Goal: Transaction & Acquisition: Purchase product/service

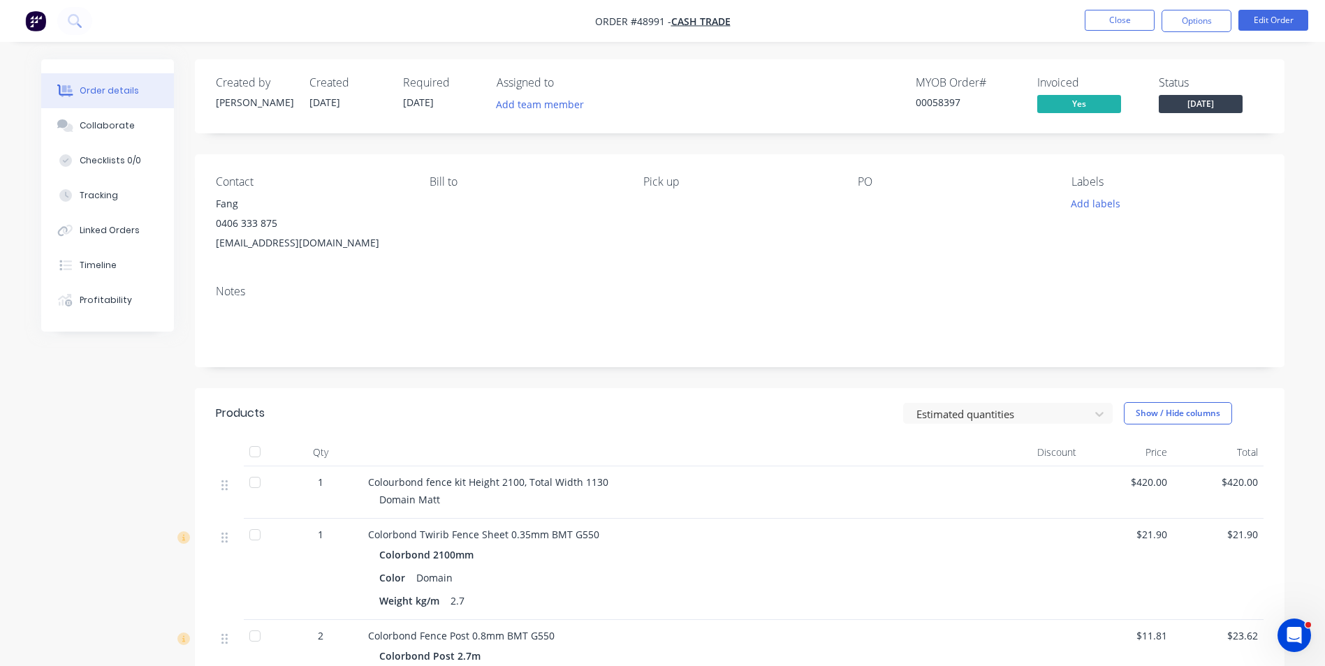
click at [1095, 33] on nav "Order #48991 - Cash Trade Close Options Edit Order" at bounding box center [662, 21] width 1325 height 42
click at [1095, 29] on button "Close" at bounding box center [1120, 20] width 70 height 21
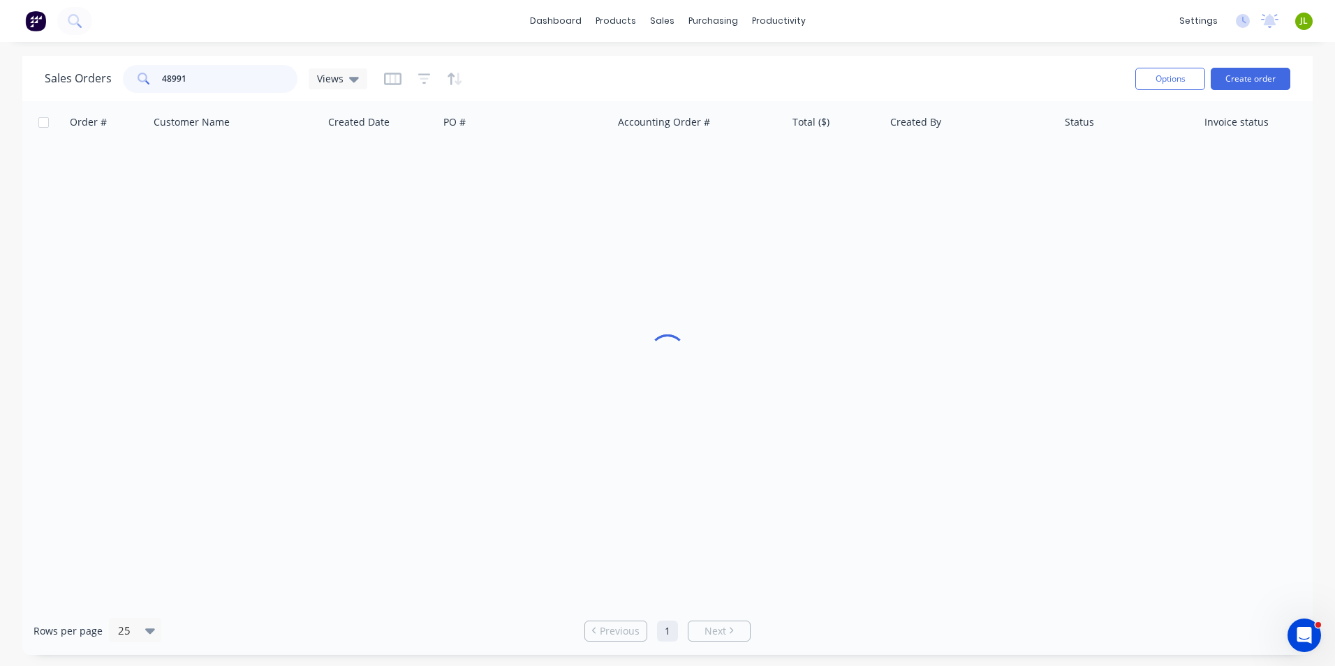
drag, startPoint x: 210, startPoint y: 77, endPoint x: 129, endPoint y: 92, distance: 82.5
click at [129, 92] on div "48991" at bounding box center [210, 79] width 175 height 28
type input "49219"
click at [701, 506] on div at bounding box center [667, 354] width 1291 height 506
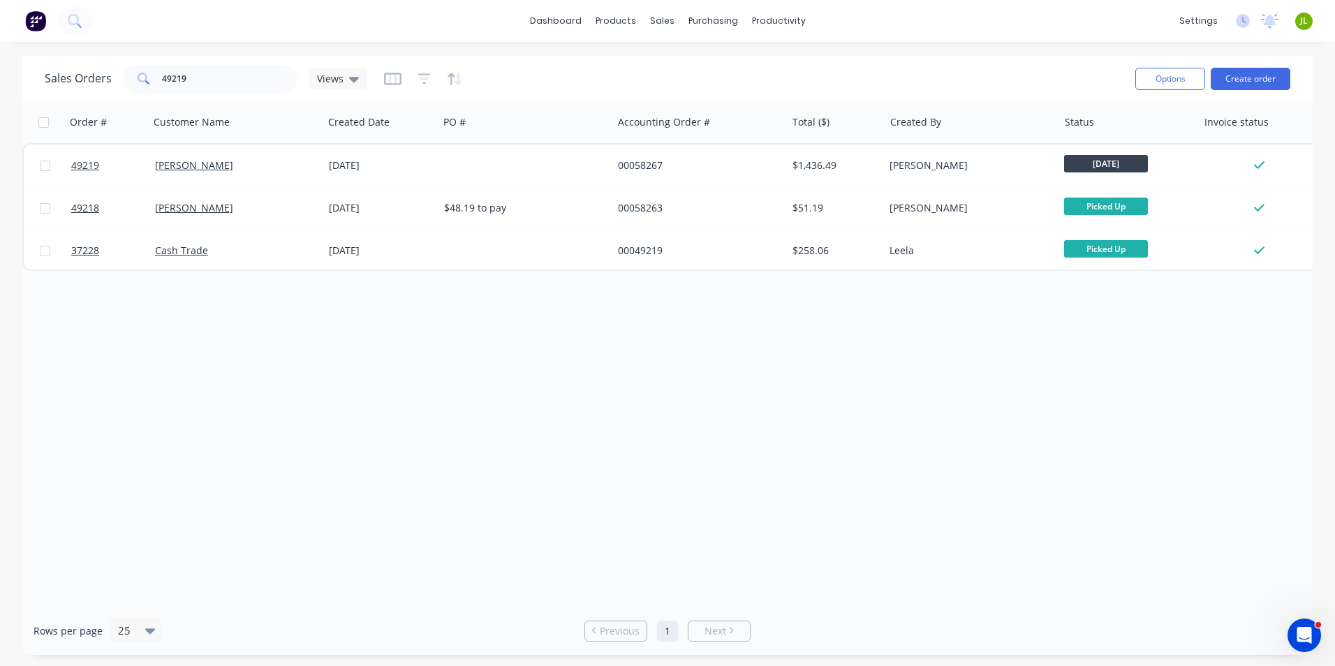
click at [732, 431] on div "Order # Customer Name Created Date PO # Accounting Order # Total ($) Created By…" at bounding box center [667, 354] width 1291 height 506
click at [397, 363] on div "Order # Customer Name Created Date PO # Accounting Order # Total ($) Created By…" at bounding box center [667, 354] width 1291 height 506
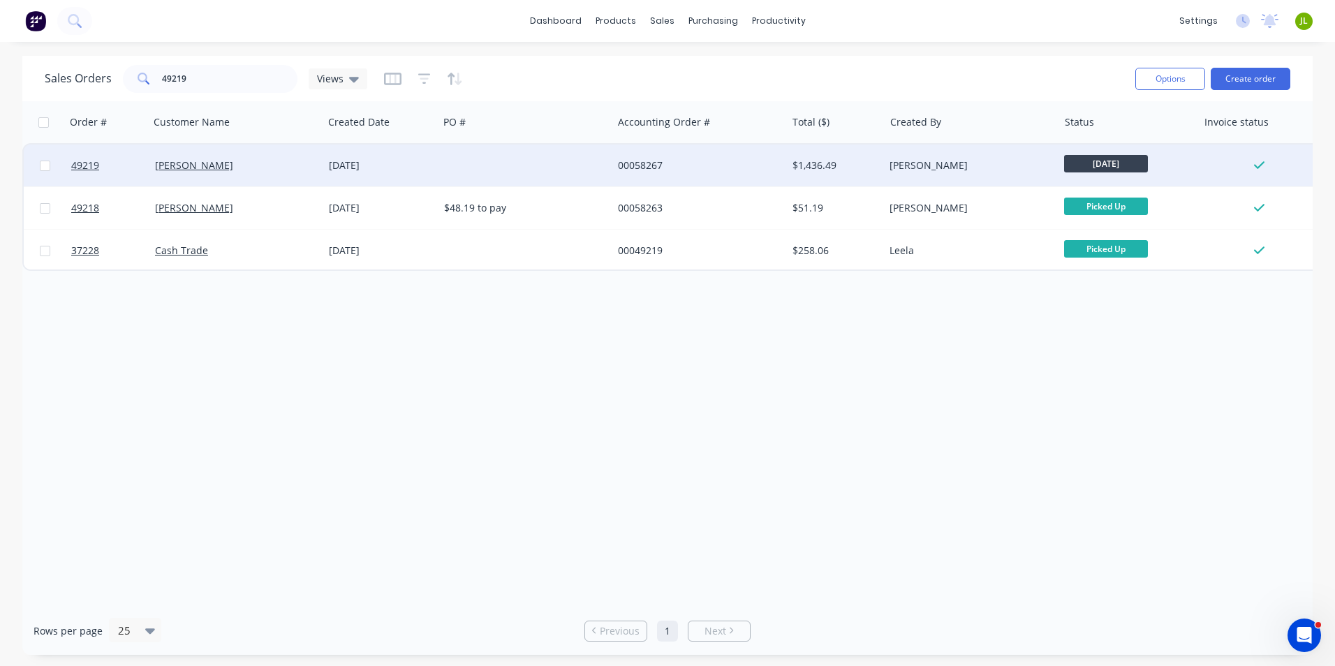
click at [513, 173] on div at bounding box center [526, 166] width 174 height 42
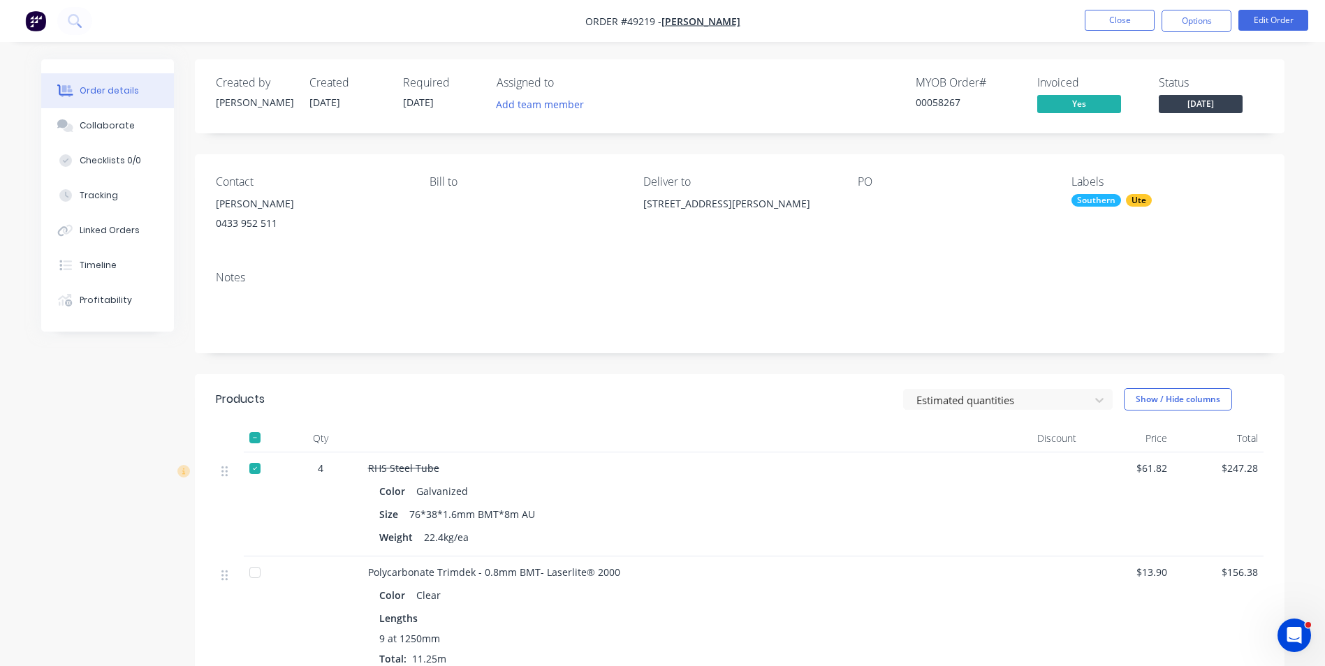
click at [343, 618] on div at bounding box center [321, 616] width 84 height 119
click at [857, 390] on div "Estimated quantities Show / Hide columns" at bounding box center [850, 399] width 825 height 22
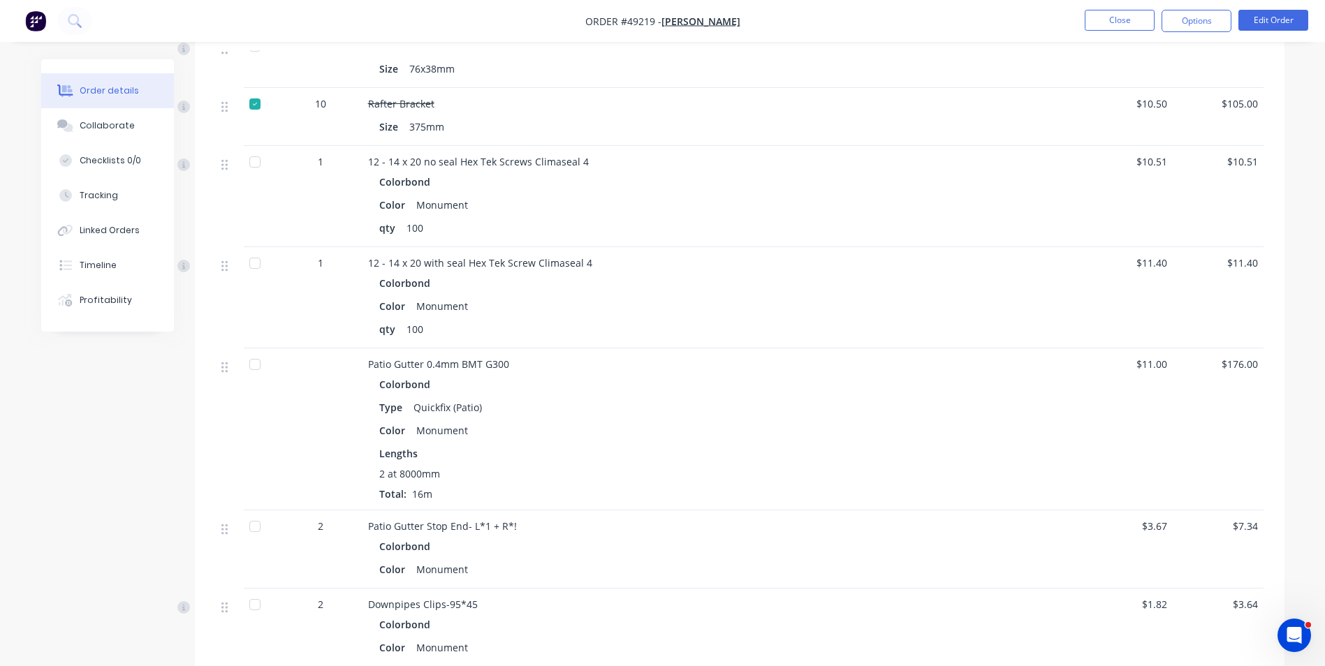
scroll to position [1048, 0]
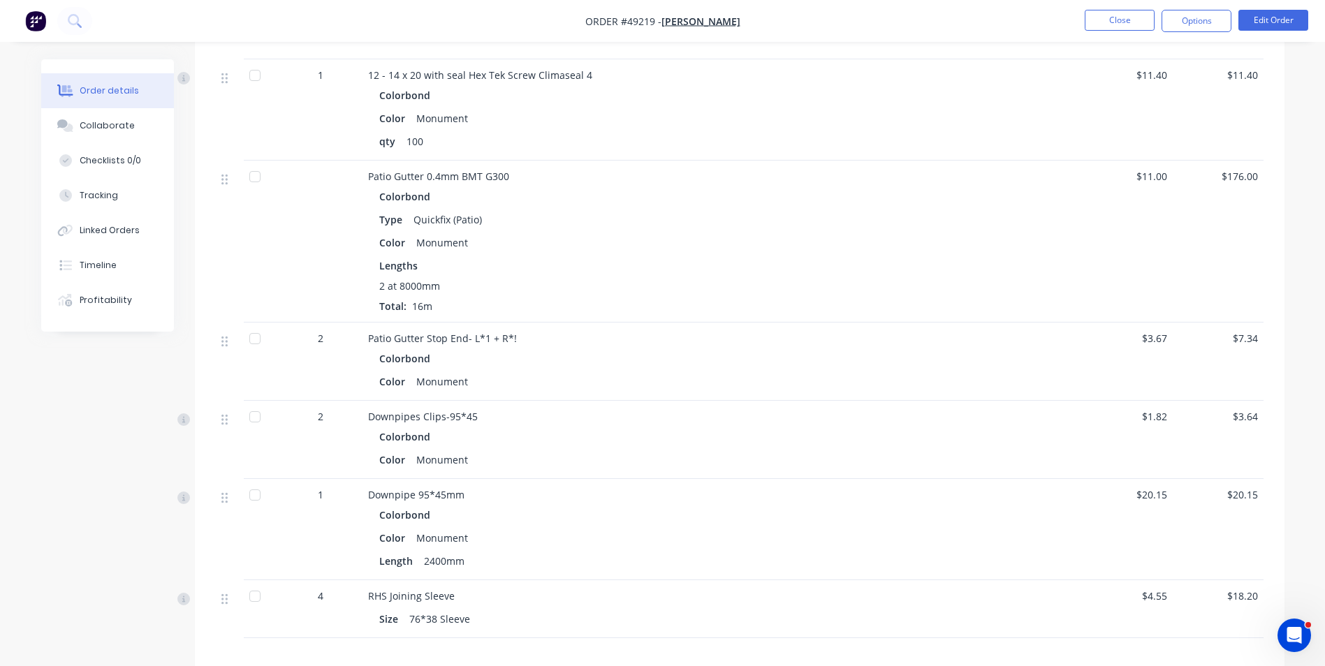
click at [882, 563] on div "Length 2400mm" at bounding box center [676, 561] width 595 height 20
click at [731, 301] on div "2 at 8000mm Total: 16m" at bounding box center [676, 296] width 595 height 35
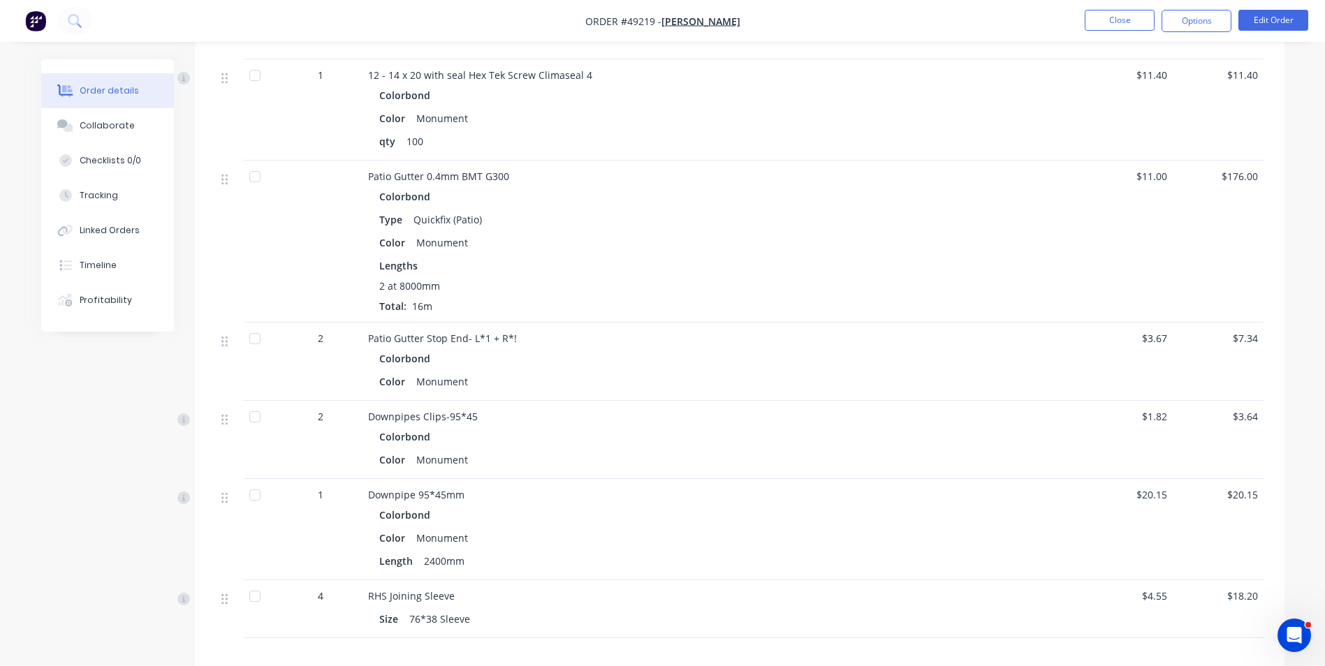
click at [731, 301] on div "2 at 8000mm Total: 16m" at bounding box center [676, 296] width 595 height 35
click at [1122, 22] on button "Close" at bounding box center [1120, 20] width 70 height 21
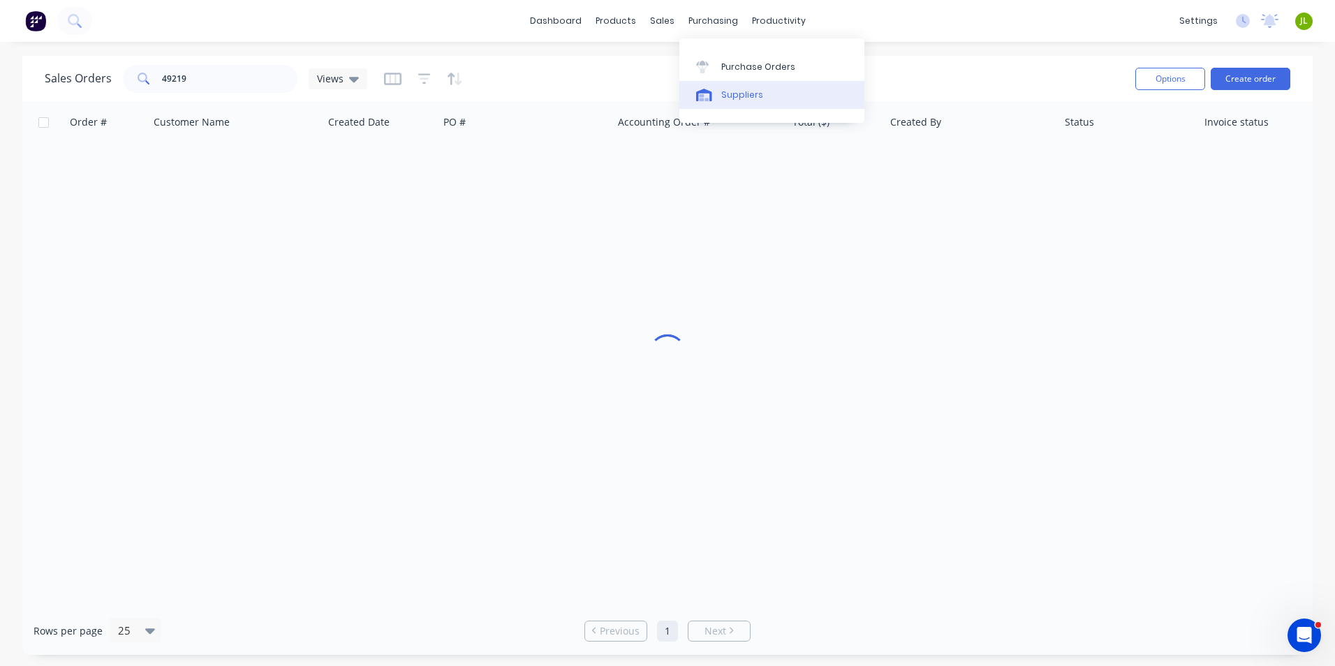
click at [725, 87] on link "Suppliers" at bounding box center [772, 95] width 185 height 28
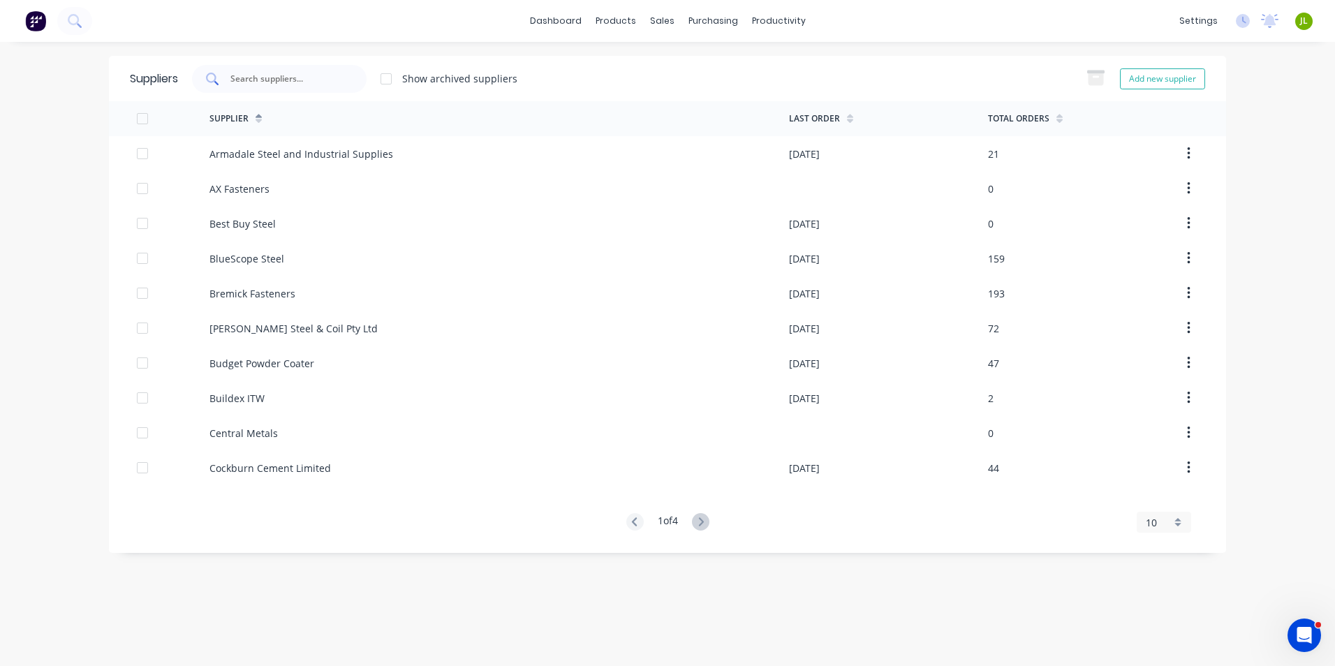
click at [307, 86] on div at bounding box center [279, 79] width 175 height 28
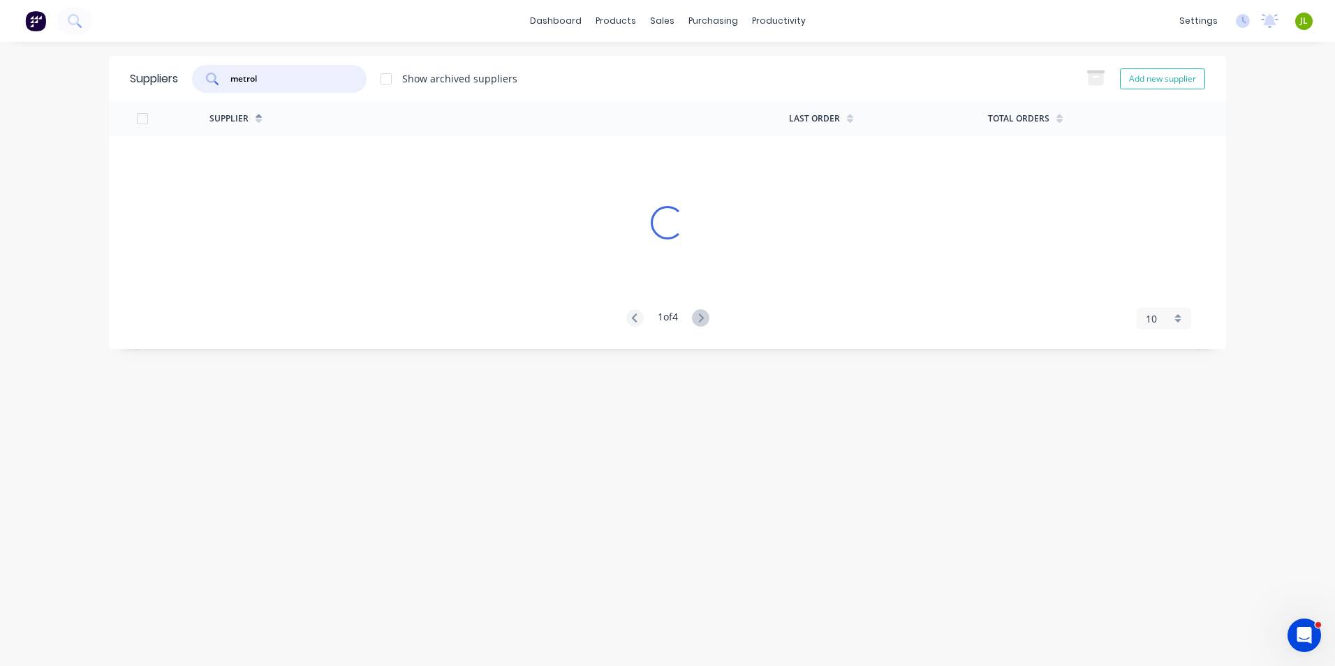
type input "metrol"
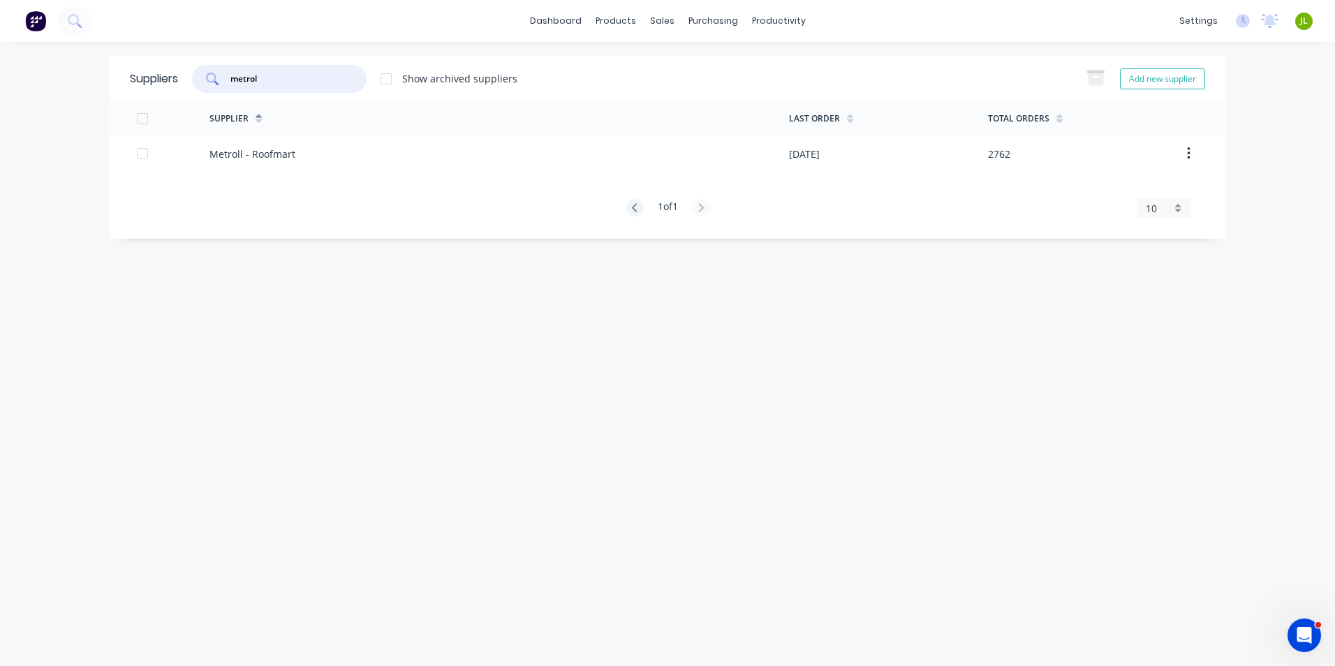
click at [322, 144] on div "Metroll - Roofmart" at bounding box center [500, 153] width 580 height 35
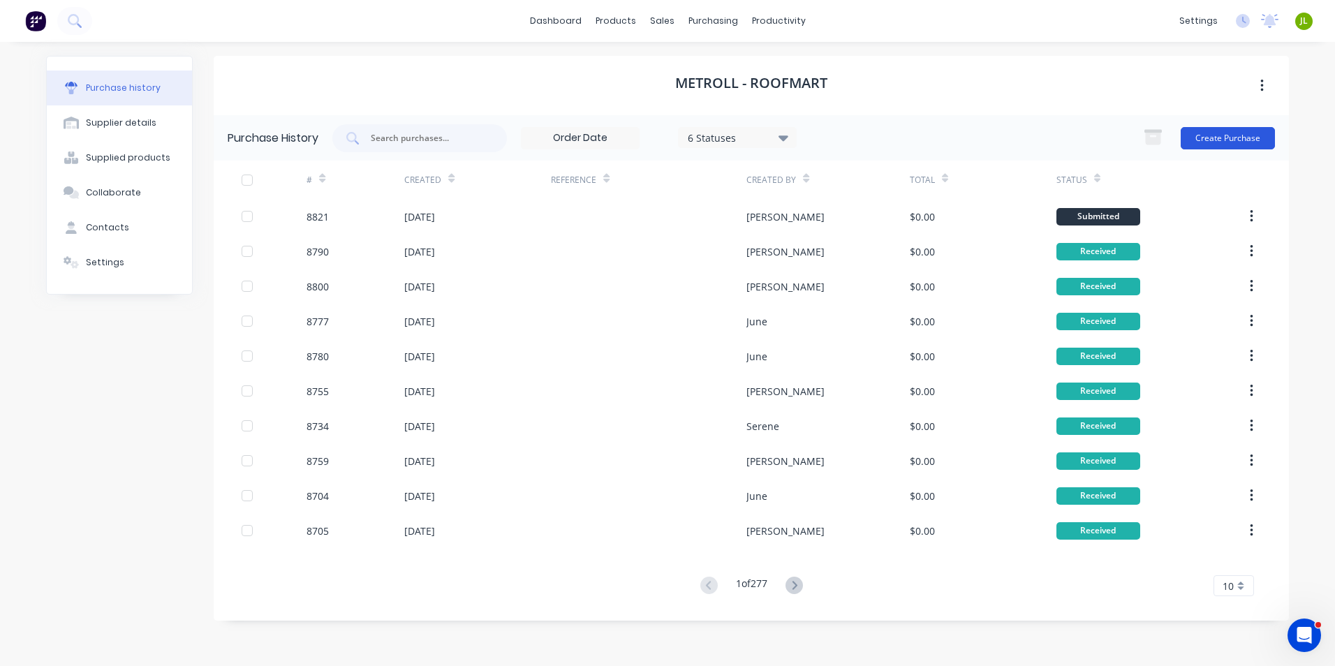
click at [1264, 131] on button "Create Purchase" at bounding box center [1228, 138] width 94 height 22
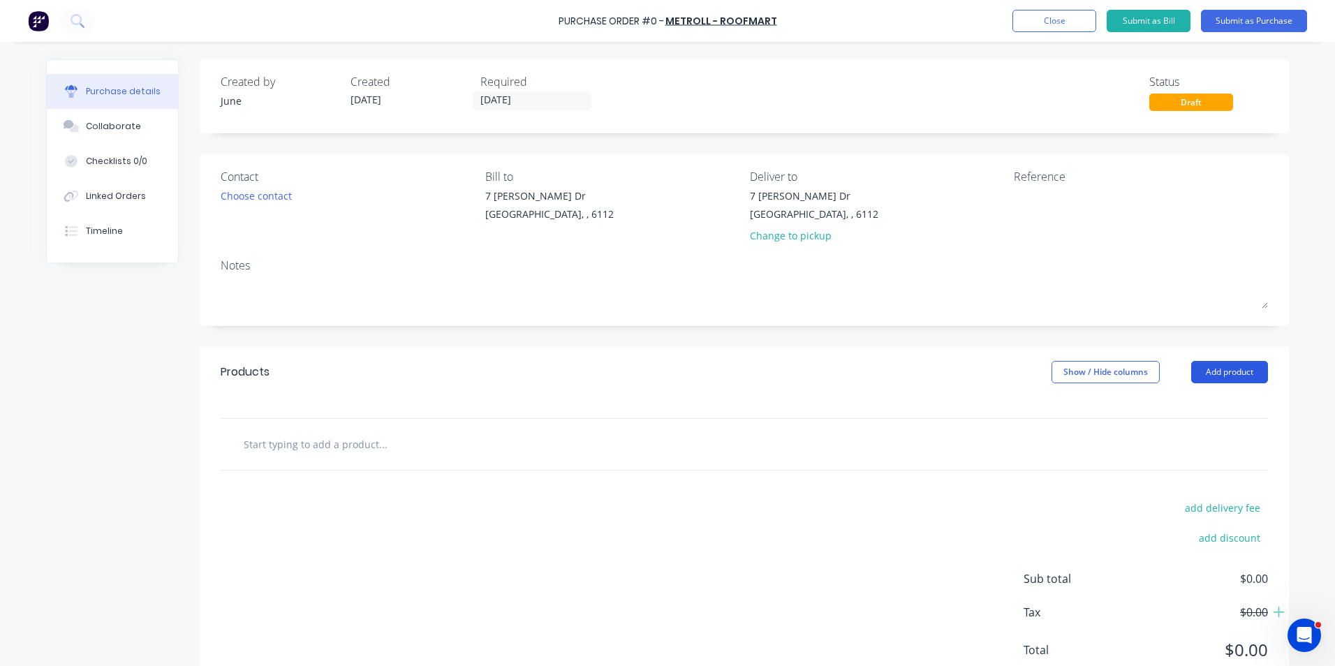
click at [1252, 369] on button "Add product" at bounding box center [1230, 372] width 77 height 22
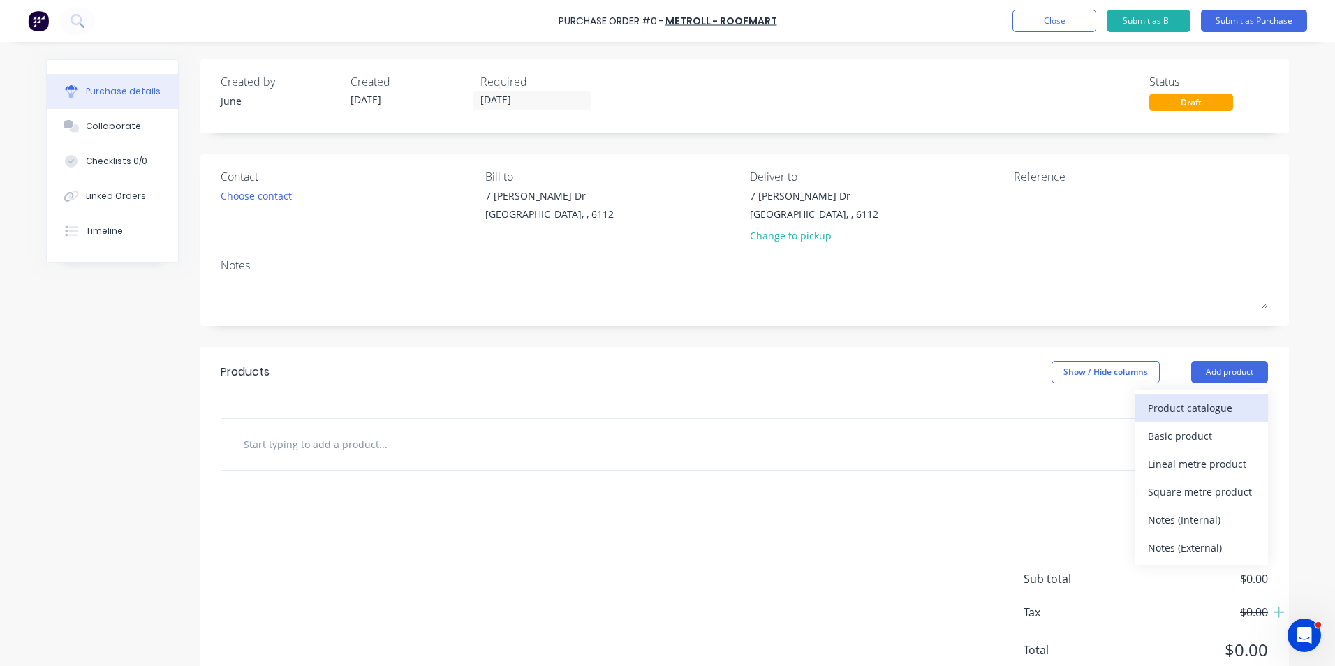
click at [1231, 400] on div "Product catalogue" at bounding box center [1202, 408] width 108 height 20
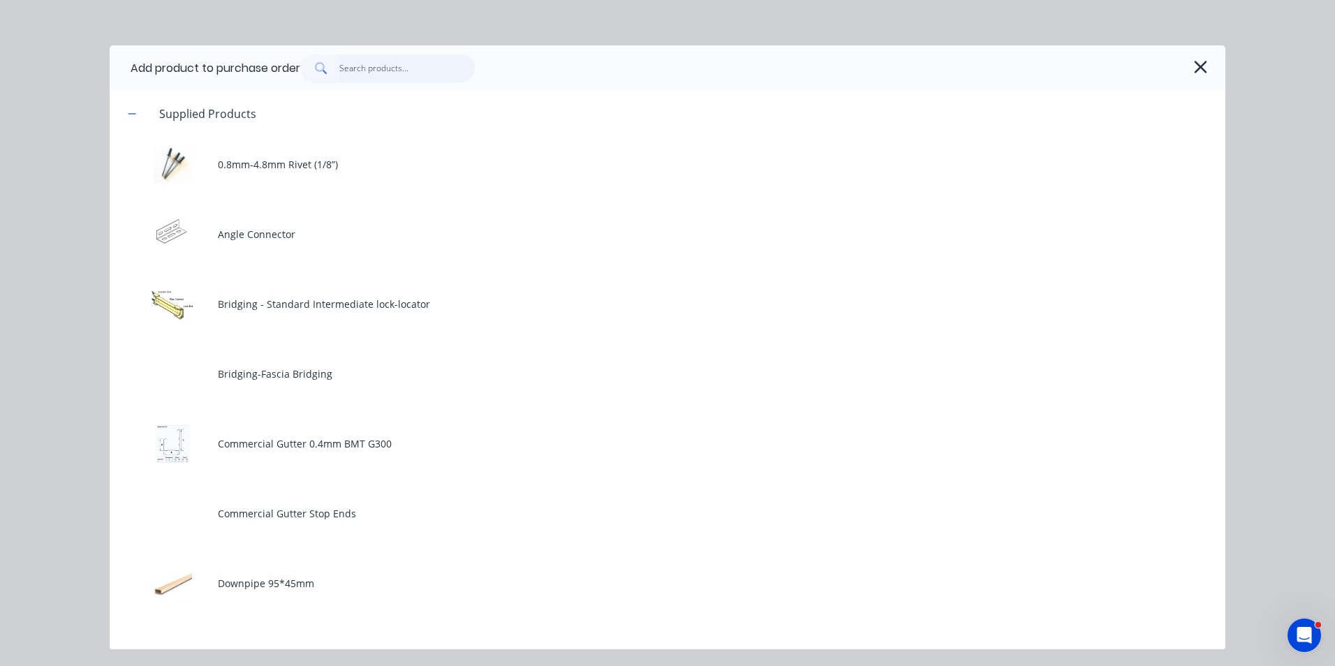
click at [419, 58] on input "text" at bounding box center [407, 68] width 136 height 28
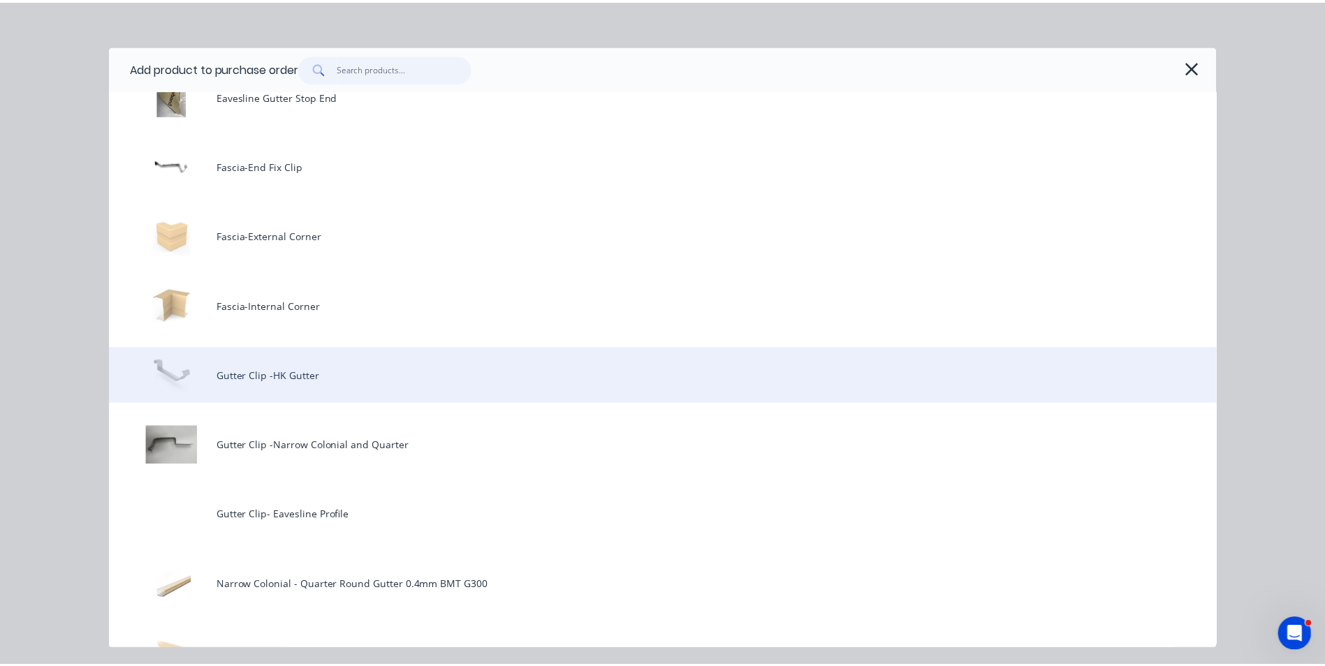
scroll to position [698, 0]
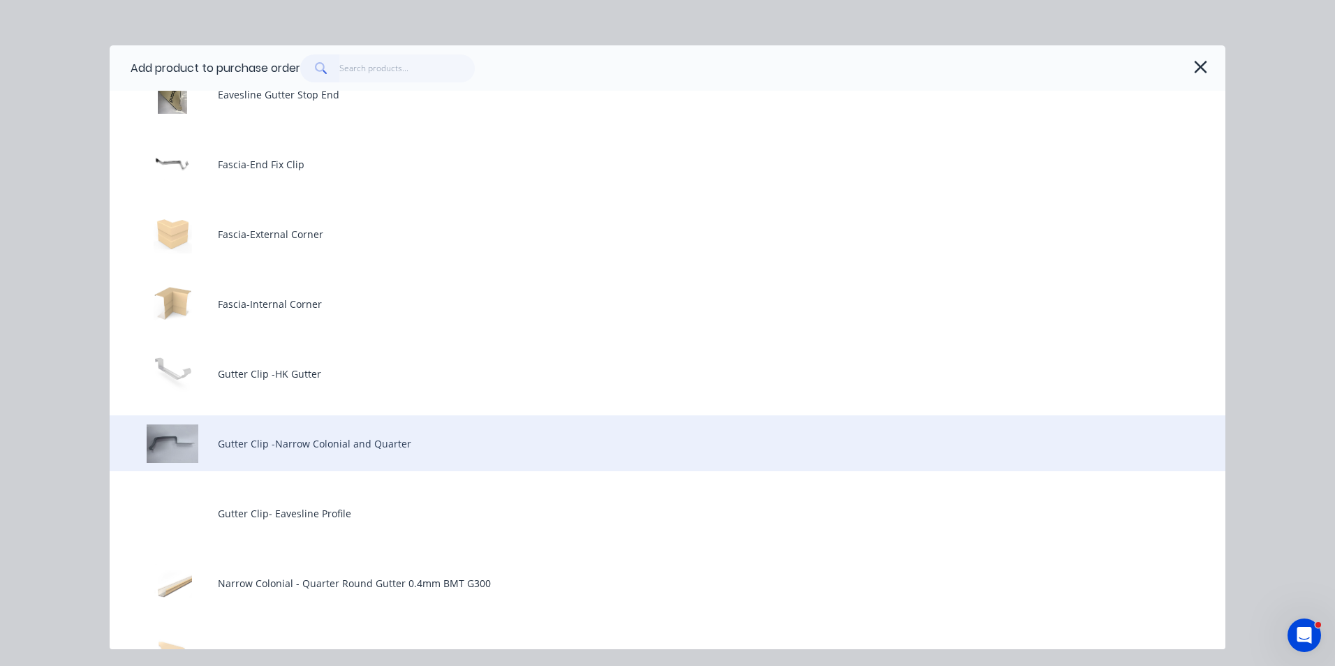
click at [348, 453] on div "Gutter Clip -Narrow Colonial and Quarter" at bounding box center [668, 444] width 1116 height 56
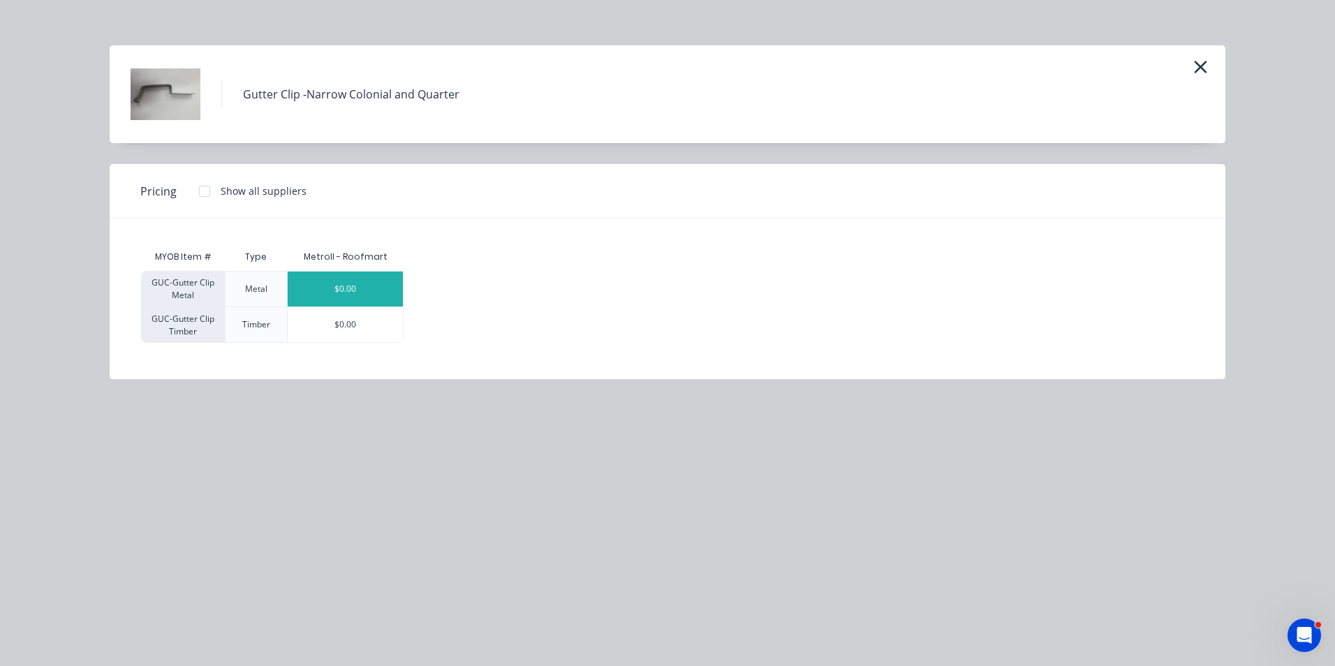
click at [356, 286] on div "$0.00" at bounding box center [345, 289] width 115 height 35
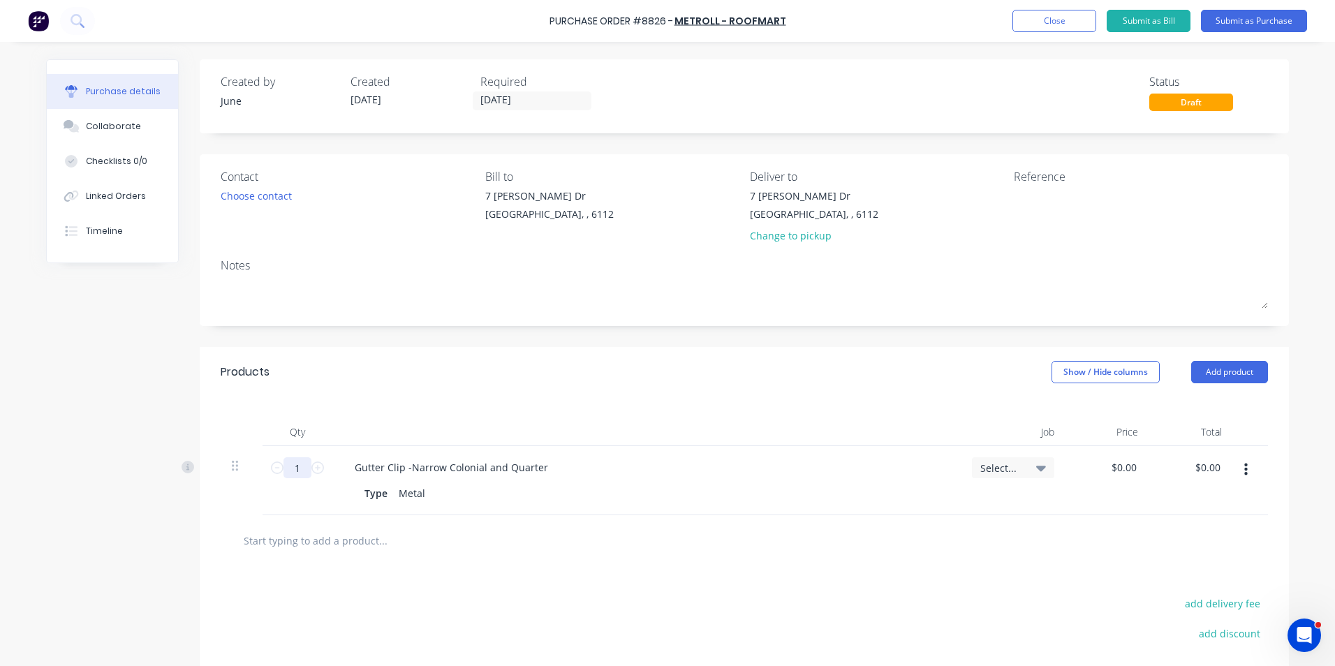
click at [295, 466] on input "1" at bounding box center [298, 468] width 28 height 21
type input "1000"
click at [552, 443] on div at bounding box center [646, 432] width 629 height 28
click at [626, 409] on div "Qty Job Price Total 1000 1000 Gutter Clip -Narrow Colonial and Quarter Type Met…" at bounding box center [745, 456] width 1090 height 118
click at [780, 516] on div at bounding box center [745, 540] width 1048 height 51
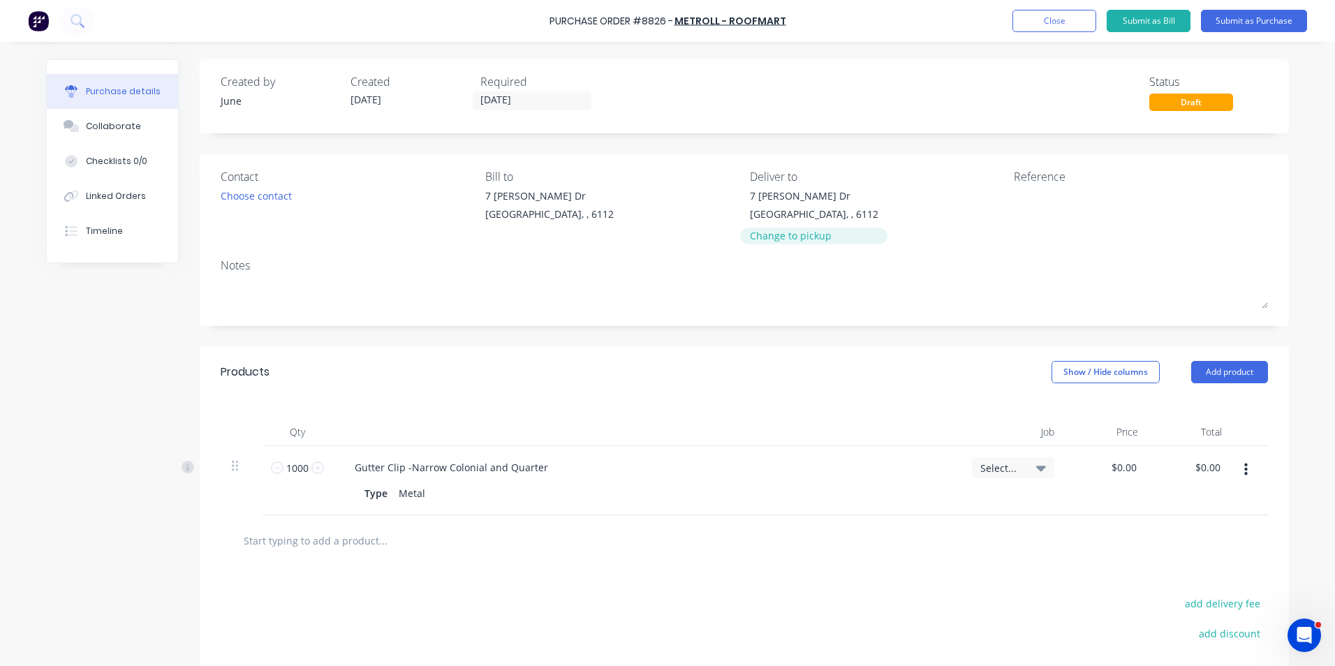
click at [766, 233] on div "Change to pickup" at bounding box center [814, 235] width 129 height 15
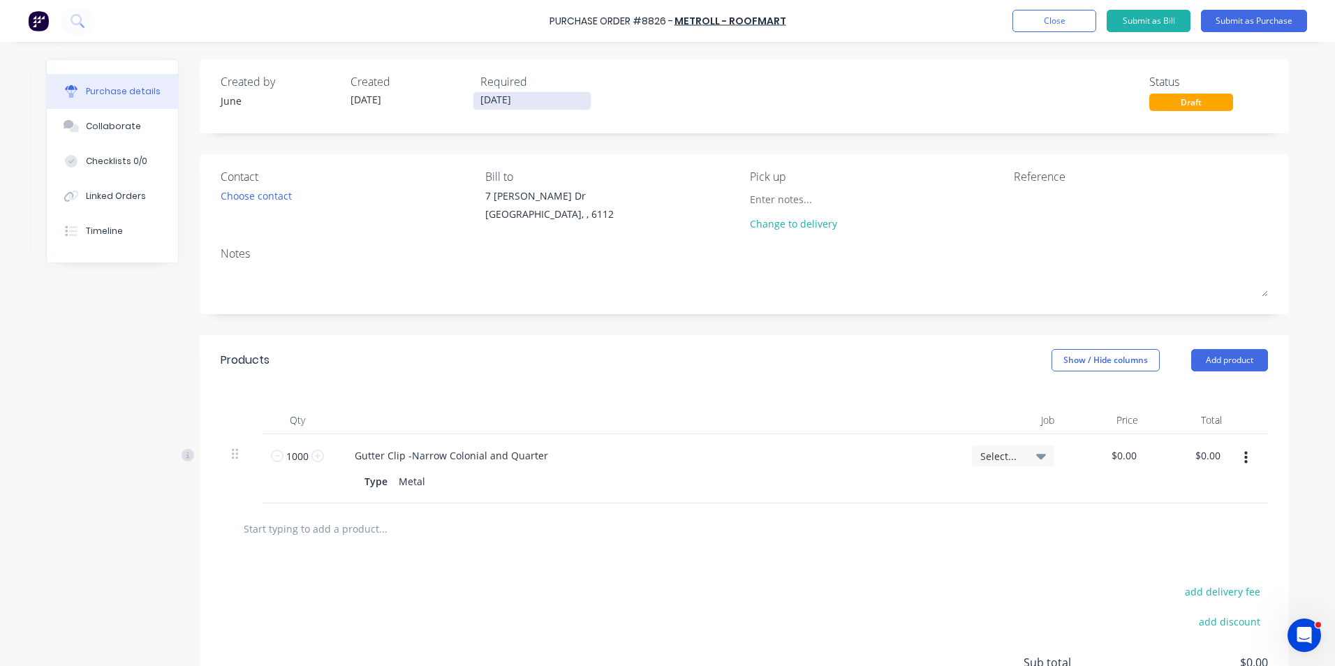
click at [485, 96] on input "[DATE]" at bounding box center [532, 100] width 117 height 17
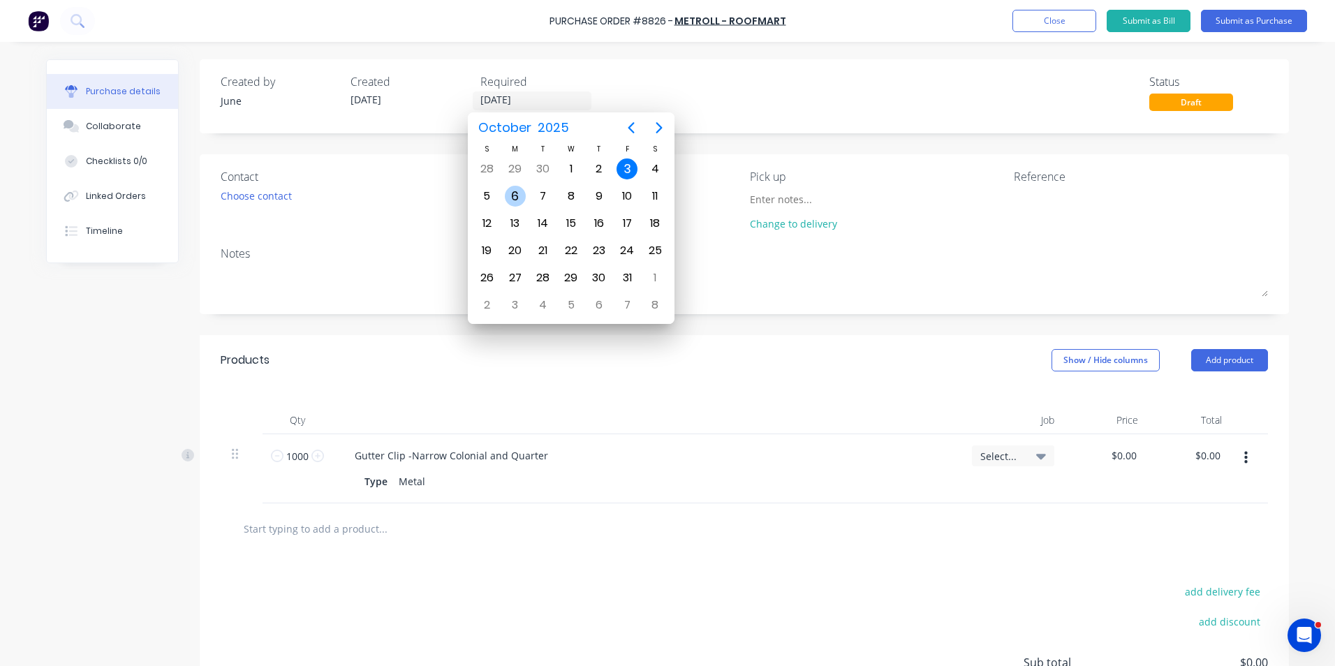
click at [520, 203] on div "6" at bounding box center [515, 196] width 21 height 21
type input "[DATE]"
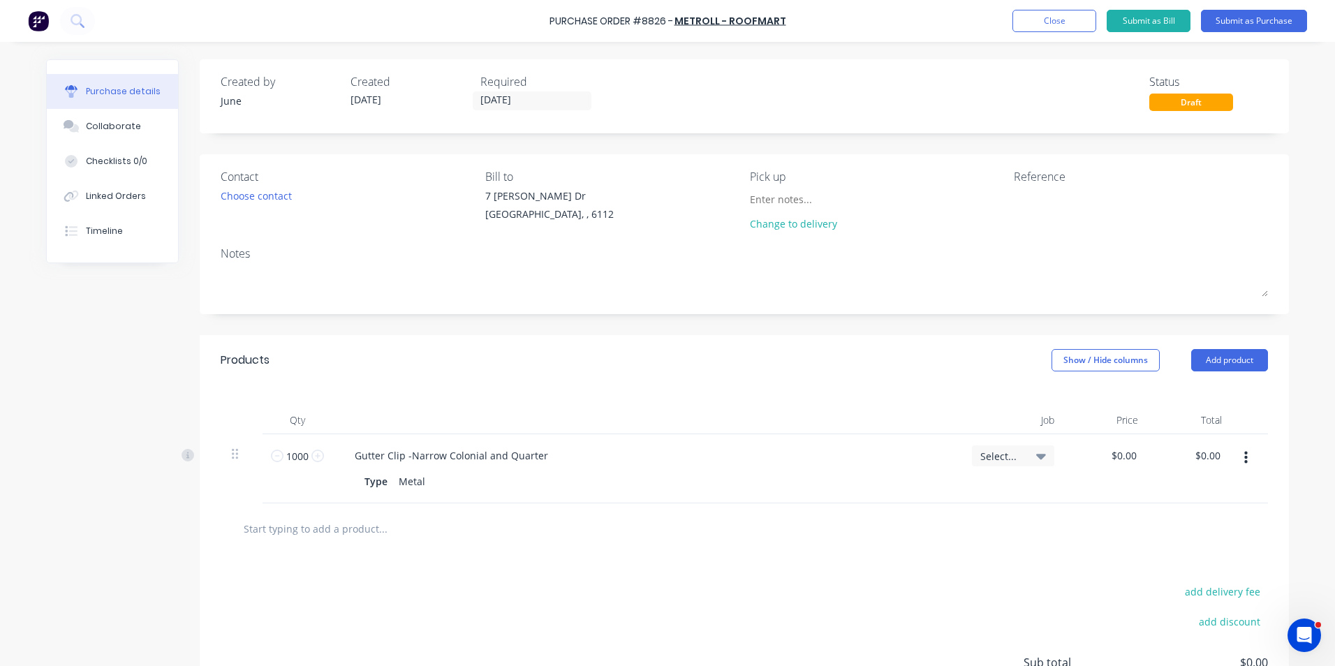
click at [377, 182] on div "Contact" at bounding box center [348, 176] width 254 height 17
click at [716, 561] on div "add delivery fee add discount Sub total $0.00 Tax $0.00 Total $0.00" at bounding box center [745, 670] width 1090 height 230
click at [1266, 23] on button "Submit as Purchase" at bounding box center [1254, 21] width 106 height 22
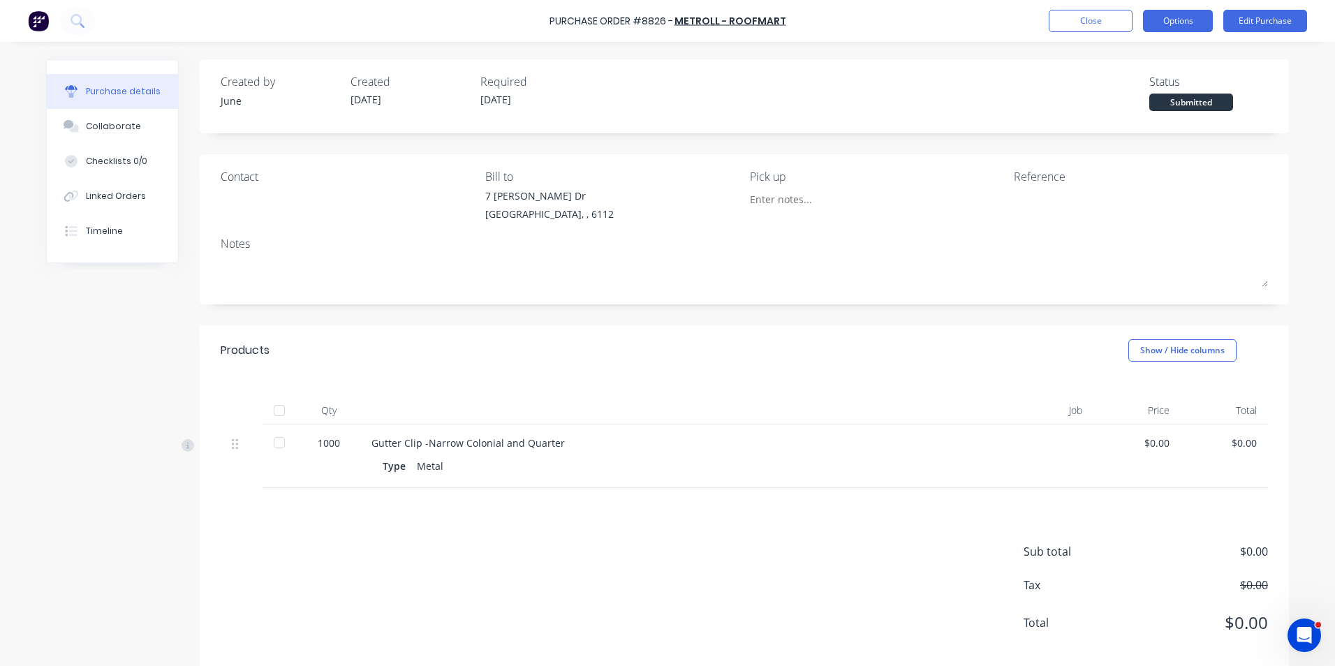
click at [1199, 24] on button "Options" at bounding box center [1178, 21] width 70 height 22
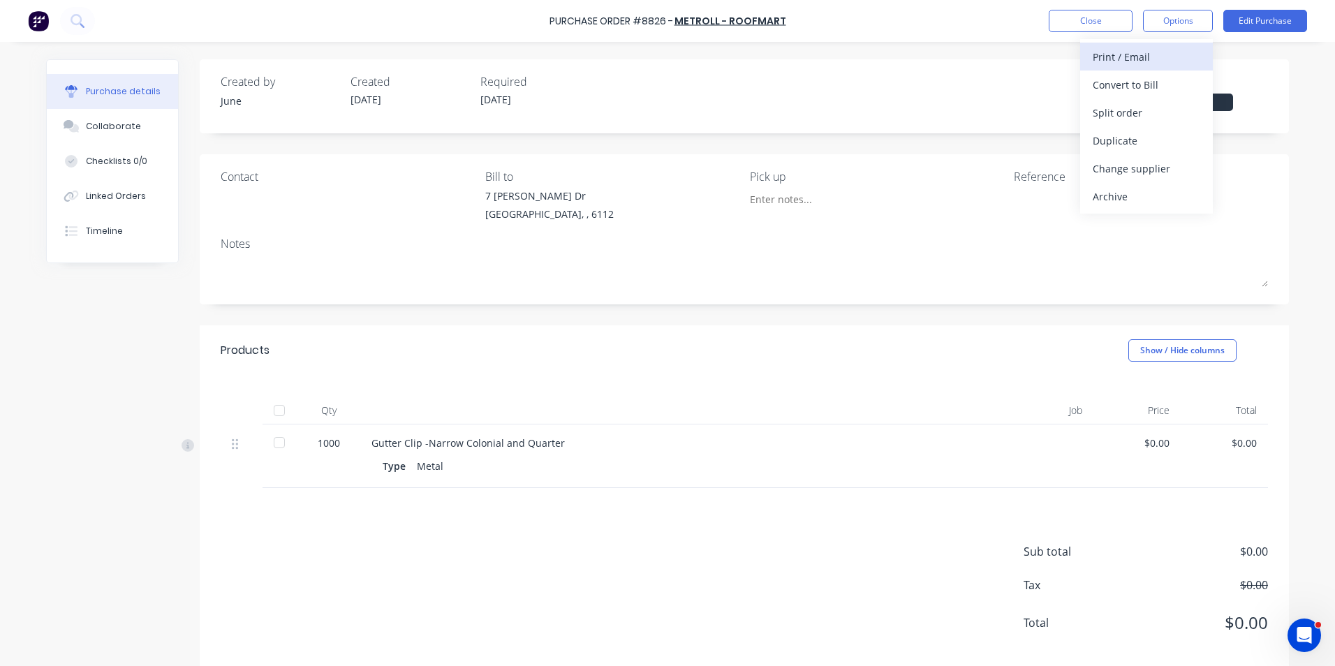
click at [1190, 50] on div "Print / Email" at bounding box center [1147, 57] width 108 height 20
click at [1164, 115] on div "Without pricing" at bounding box center [1147, 113] width 108 height 20
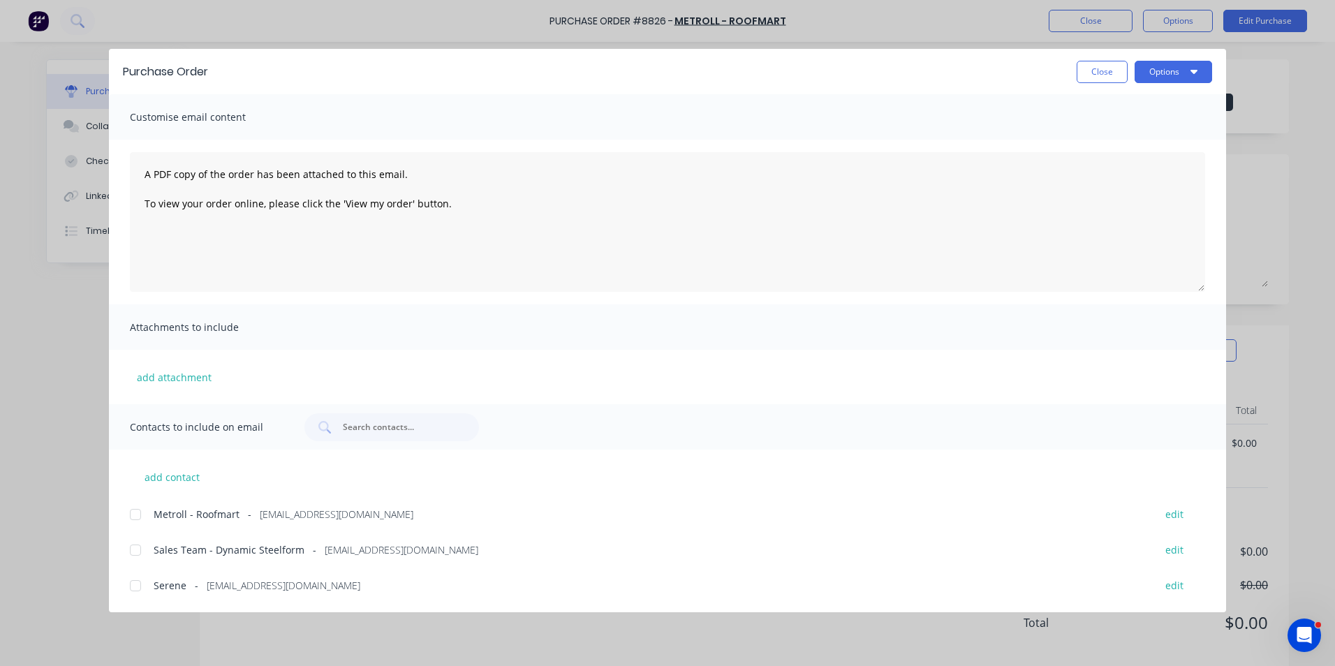
click at [138, 513] on div at bounding box center [136, 515] width 28 height 28
click at [1164, 69] on button "Options" at bounding box center [1174, 72] width 78 height 22
click at [1138, 167] on div "Email" at bounding box center [1146, 163] width 108 height 20
click at [1099, 75] on button "Close" at bounding box center [1102, 72] width 51 height 22
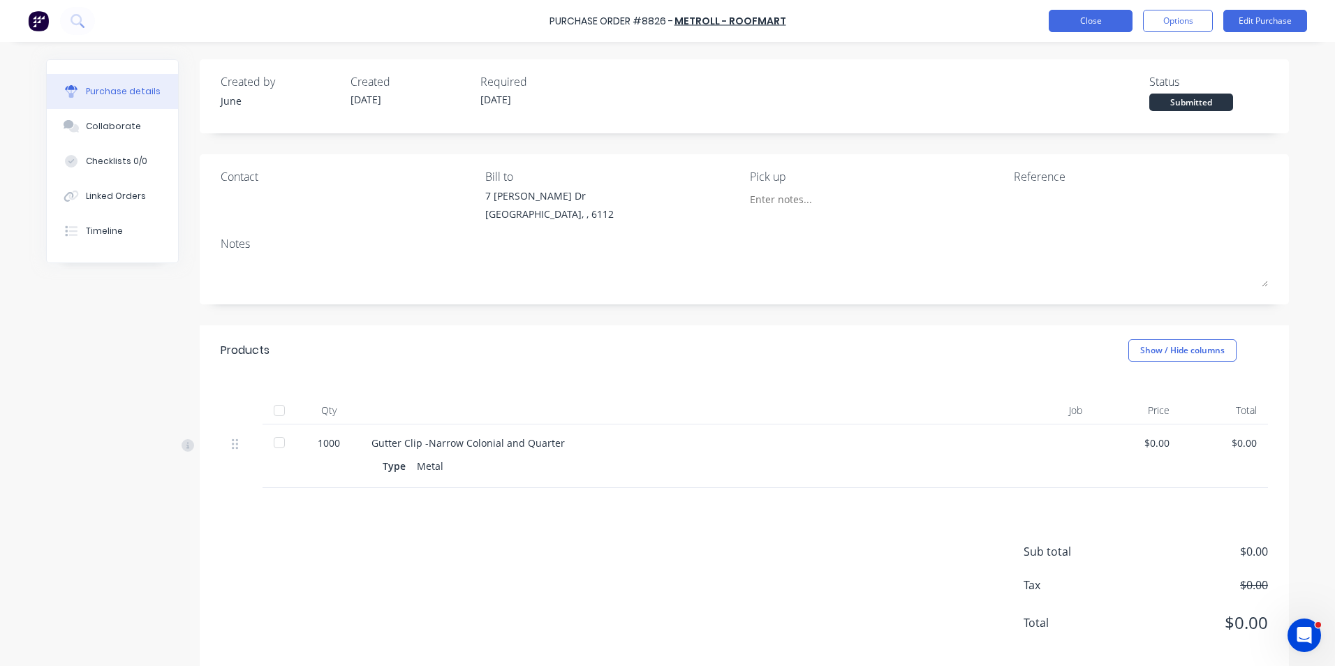
click at [1097, 15] on button "Close" at bounding box center [1091, 21] width 84 height 22
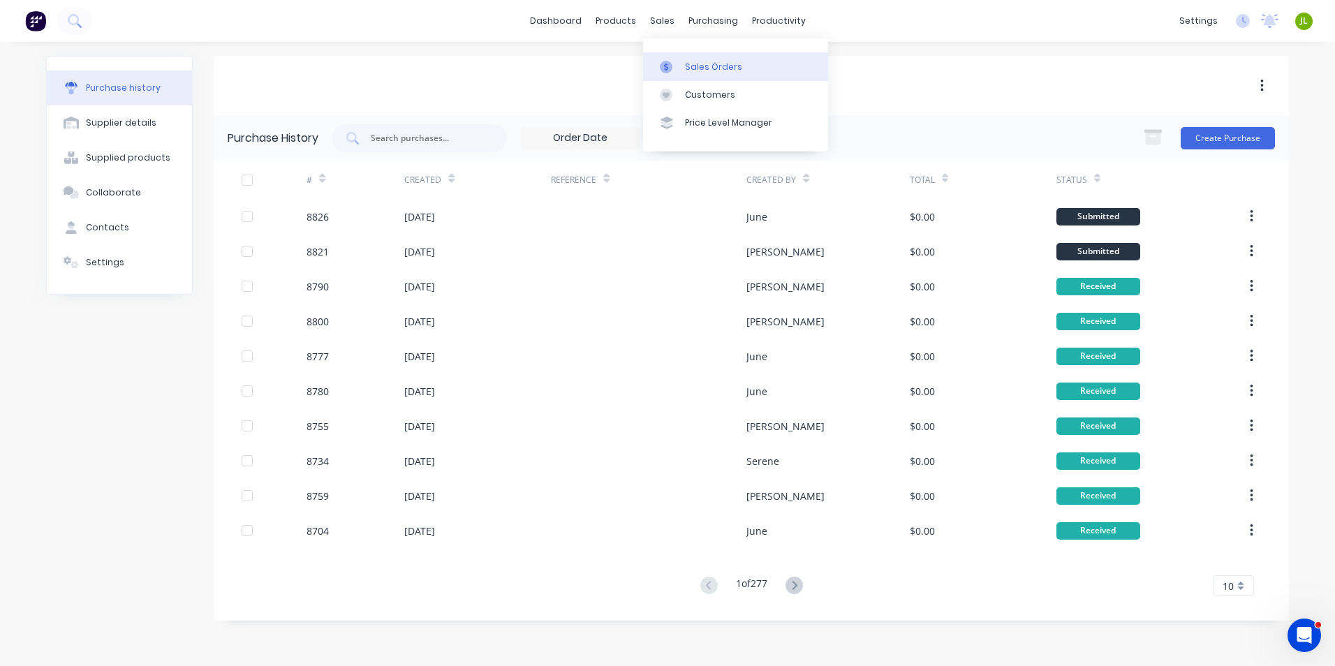
click at [693, 52] on link "Sales Orders" at bounding box center [735, 66] width 185 height 28
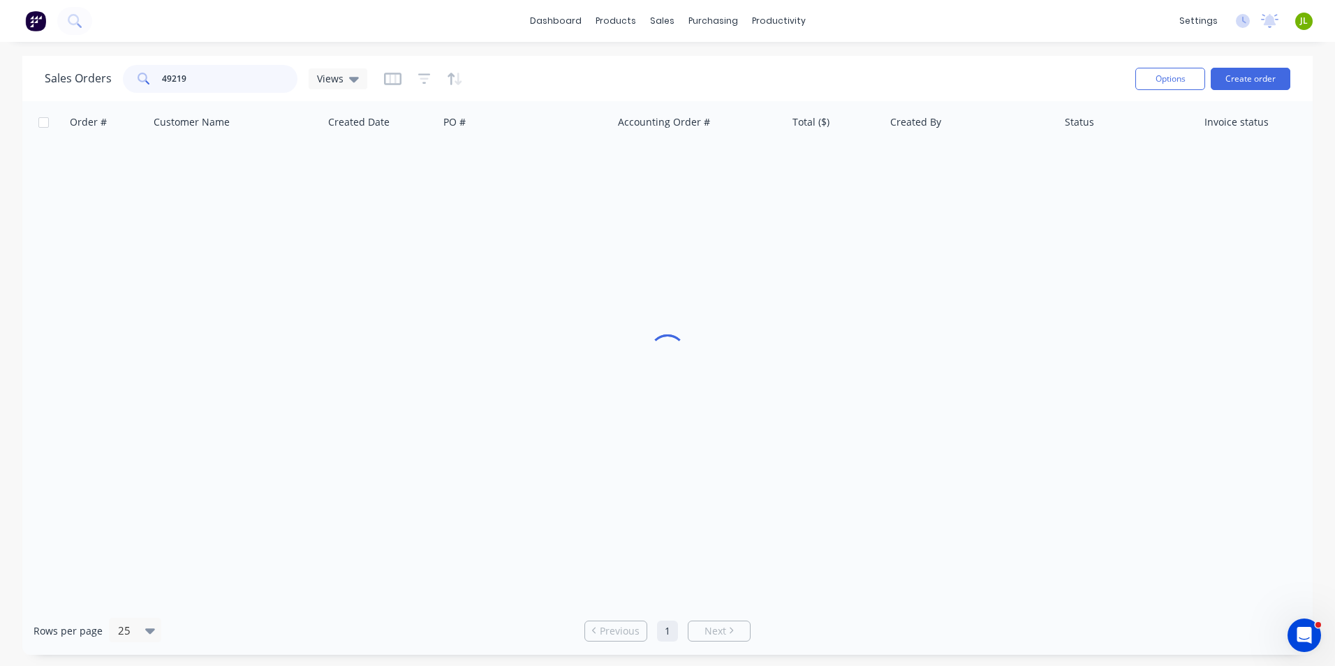
click at [266, 80] on input "49219" at bounding box center [230, 79] width 136 height 28
drag, startPoint x: 266, startPoint y: 80, endPoint x: 129, endPoint y: 73, distance: 137.8
click at [129, 73] on div "49219" at bounding box center [210, 79] width 175 height 28
type input "49957"
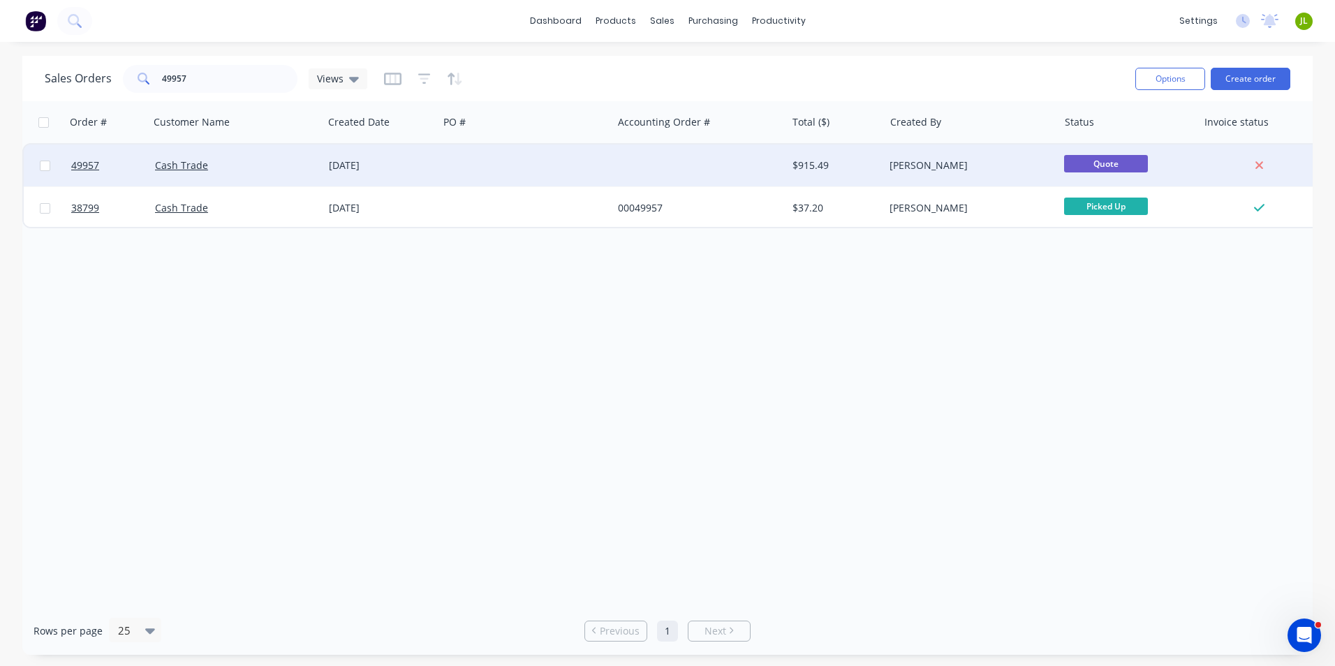
click at [467, 173] on div at bounding box center [526, 166] width 174 height 42
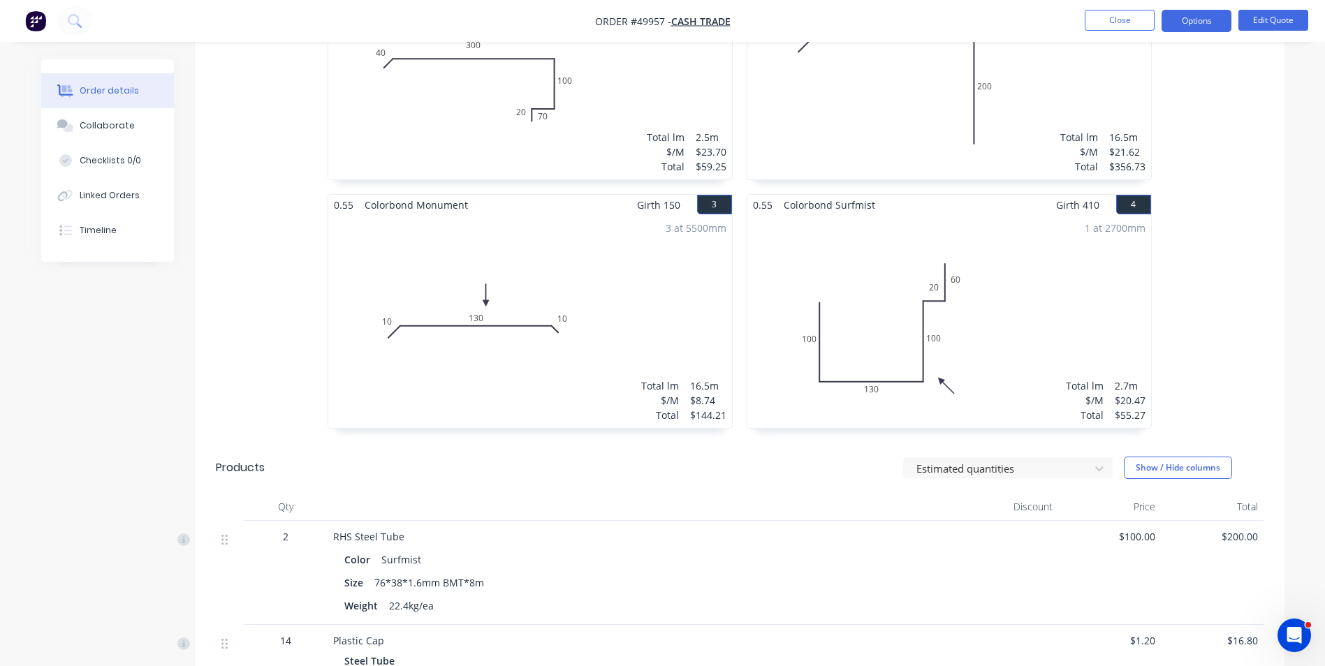
scroll to position [489, 0]
click at [362, 281] on div "3 at 5500mm Total lm $/M Total 16.5m $8.74 $144.21" at bounding box center [530, 320] width 404 height 213
click at [531, 287] on div "3 at 5500mm Total lm $/M Total 16.5m $8.74 $144.21" at bounding box center [530, 320] width 404 height 213
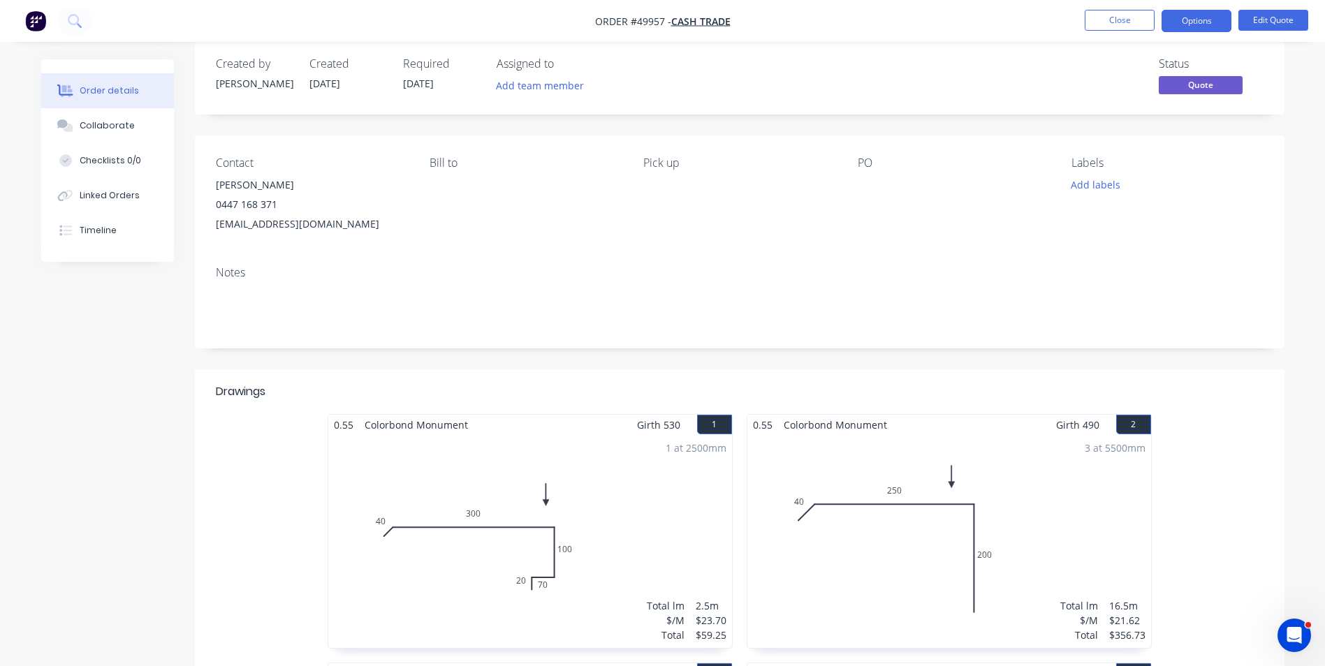
scroll to position [0, 0]
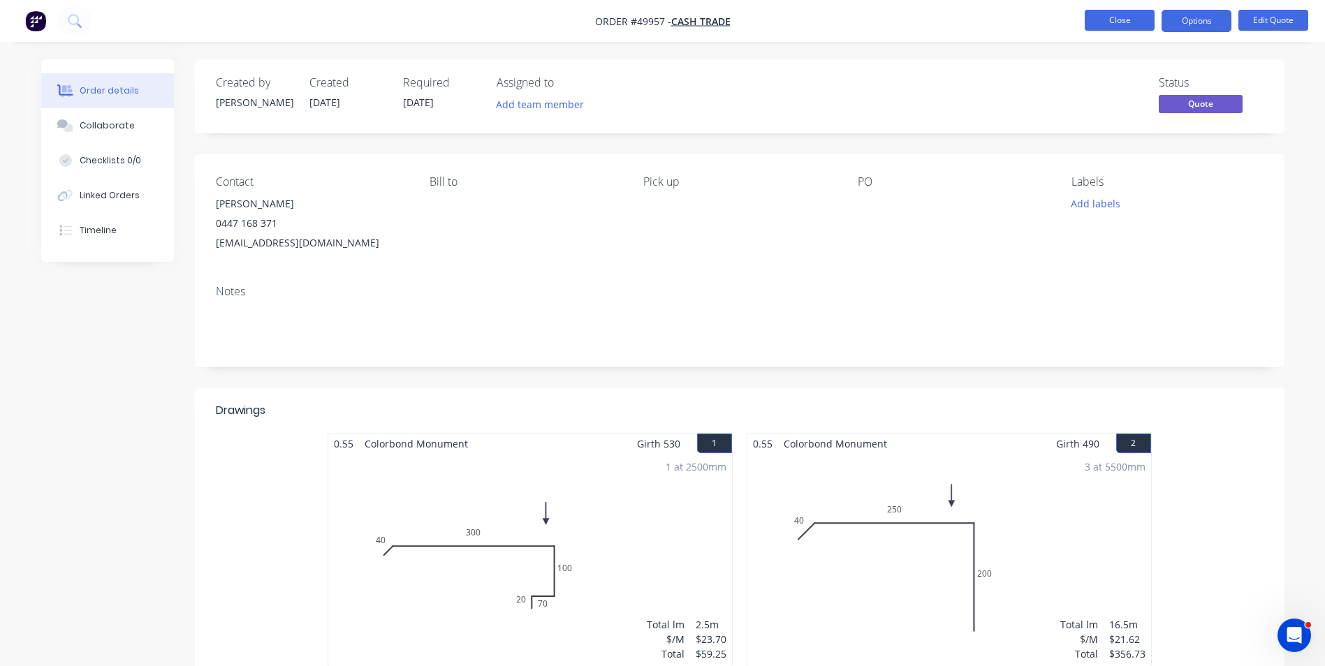
click at [1150, 26] on button "Close" at bounding box center [1120, 20] width 70 height 21
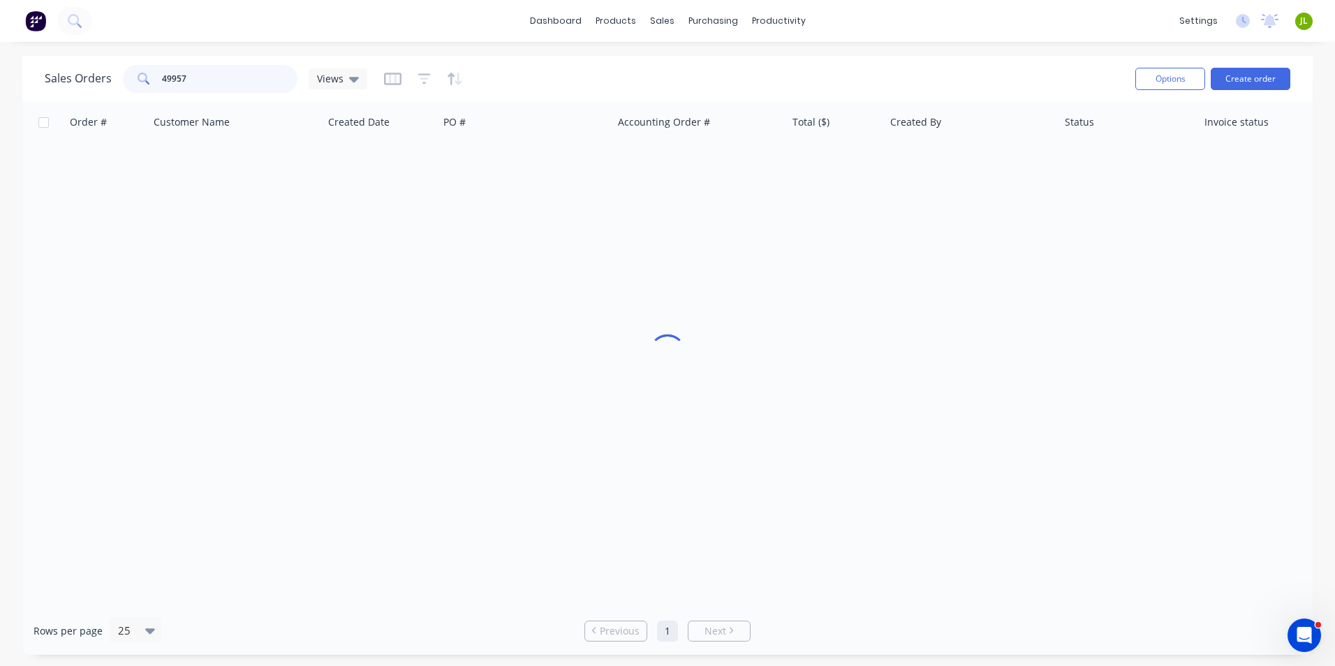
drag, startPoint x: 198, startPoint y: 72, endPoint x: 168, endPoint y: 80, distance: 31.7
click at [168, 80] on input "49957" at bounding box center [230, 79] width 136 height 28
type input "49873"
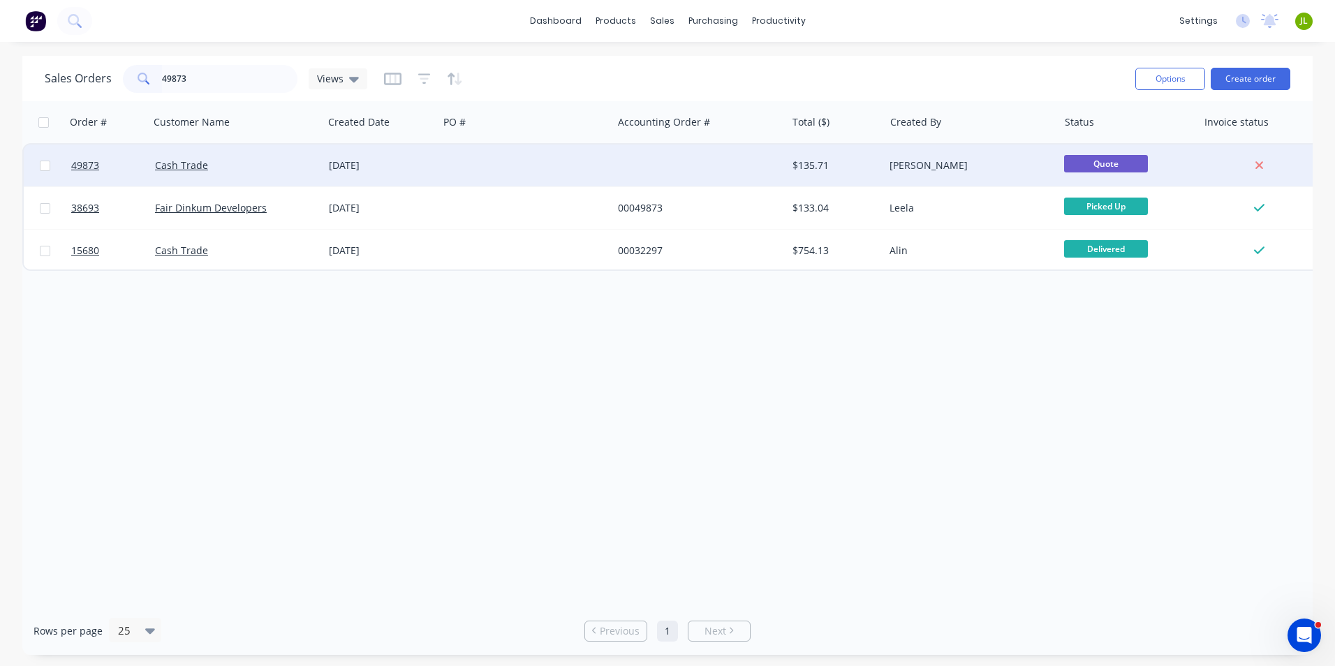
click at [580, 162] on div at bounding box center [526, 166] width 174 height 42
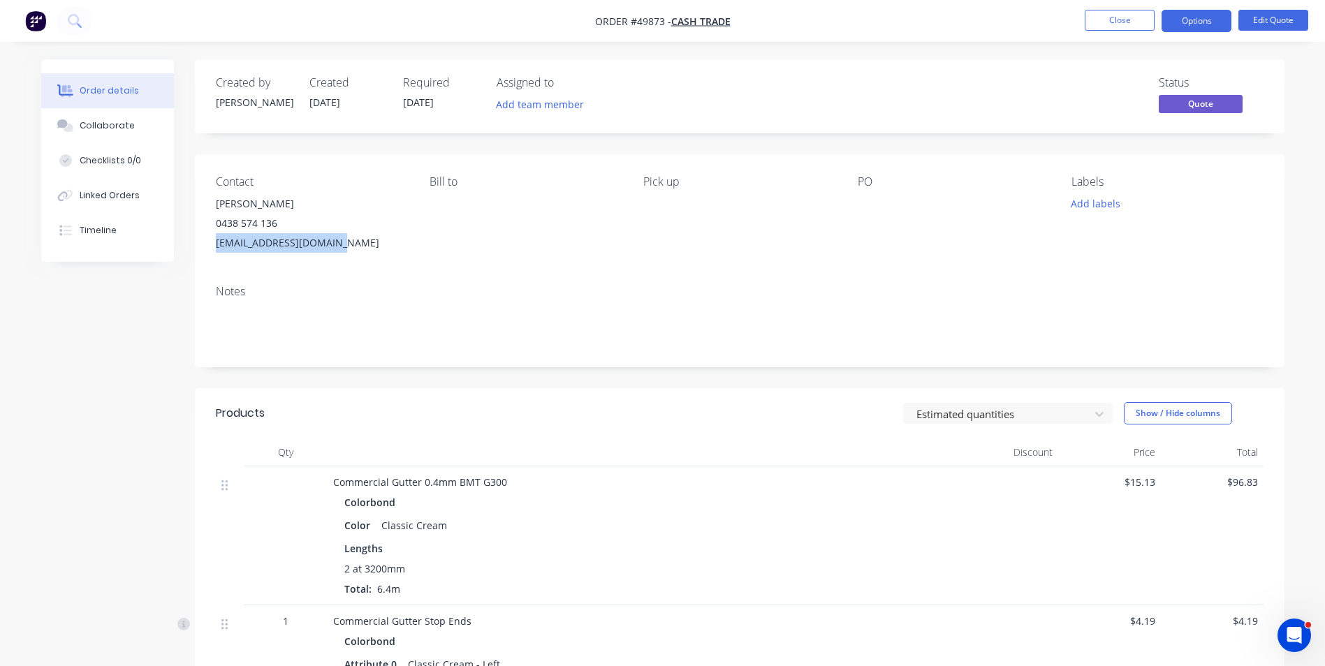
drag, startPoint x: 340, startPoint y: 250, endPoint x: 200, endPoint y: 263, distance: 140.3
click at [200, 263] on div "Contact [PERSON_NAME] [PHONE_NUMBER] [EMAIL_ADDRESS][DOMAIN_NAME] [PERSON_NAME]…" at bounding box center [740, 213] width 1090 height 119
copy div "[EMAIL_ADDRESS][DOMAIN_NAME]"
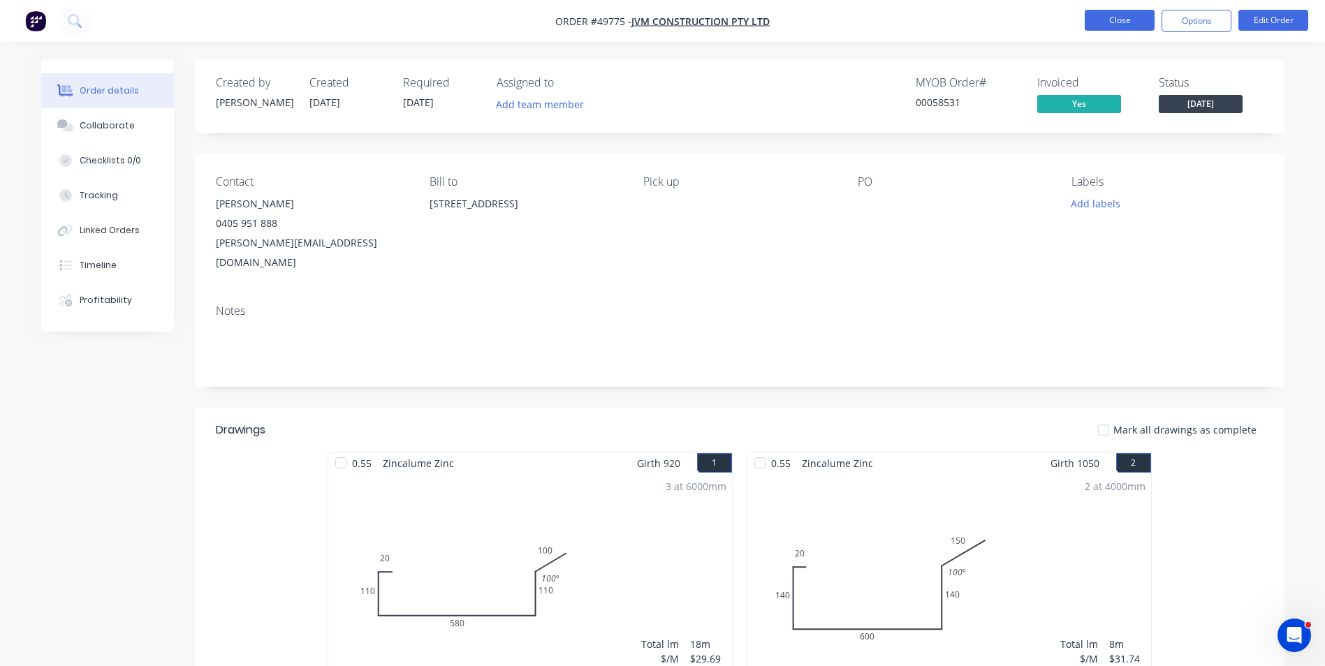
click at [1107, 27] on button "Close" at bounding box center [1120, 20] width 70 height 21
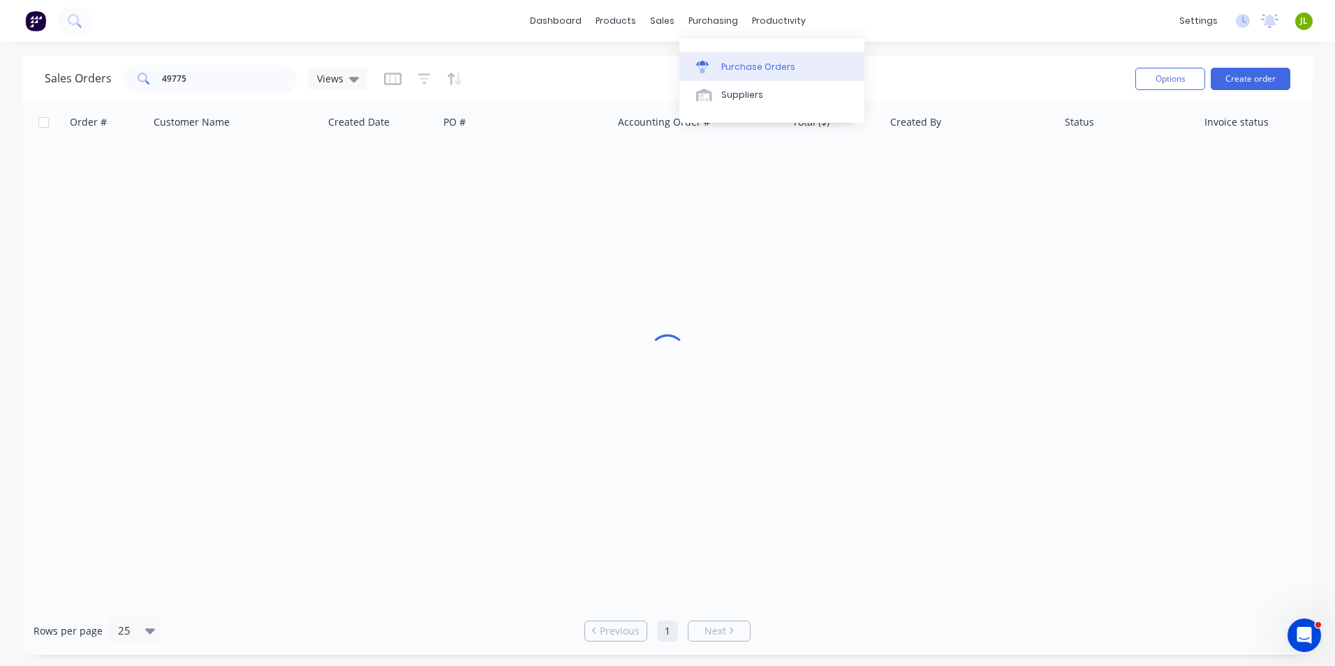
click at [717, 79] on link "Purchase Orders" at bounding box center [772, 66] width 185 height 28
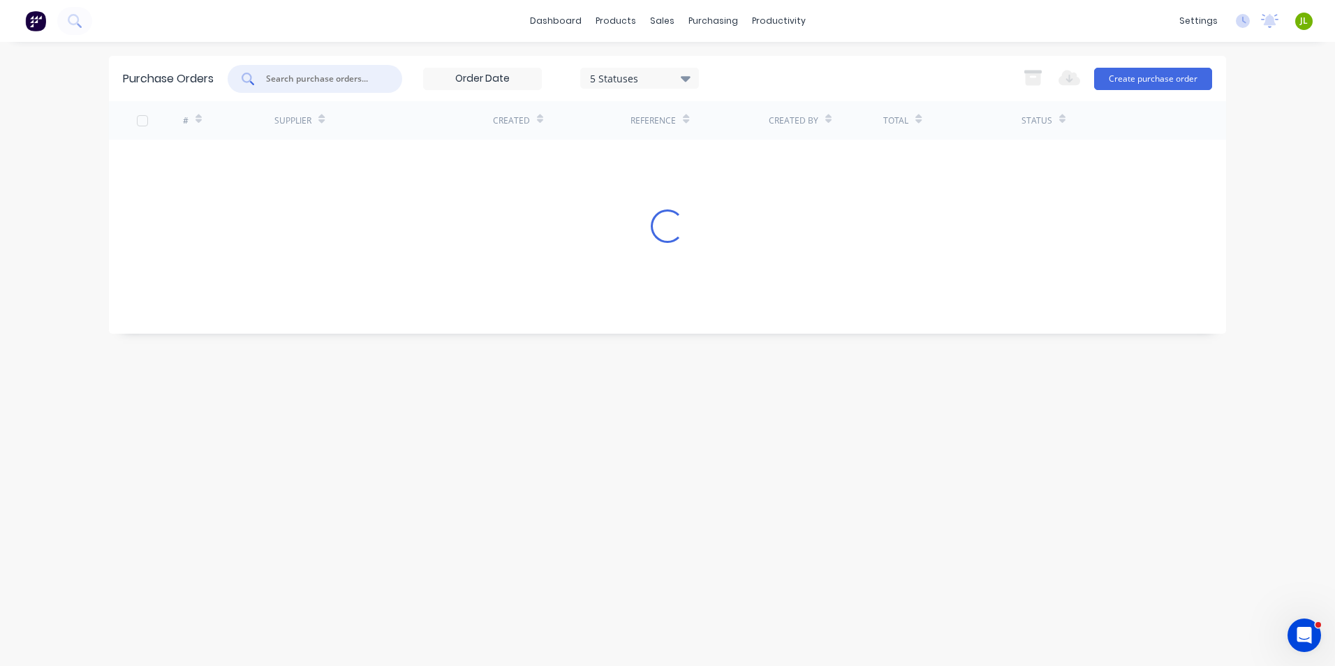
click at [326, 77] on input "text" at bounding box center [323, 79] width 116 height 14
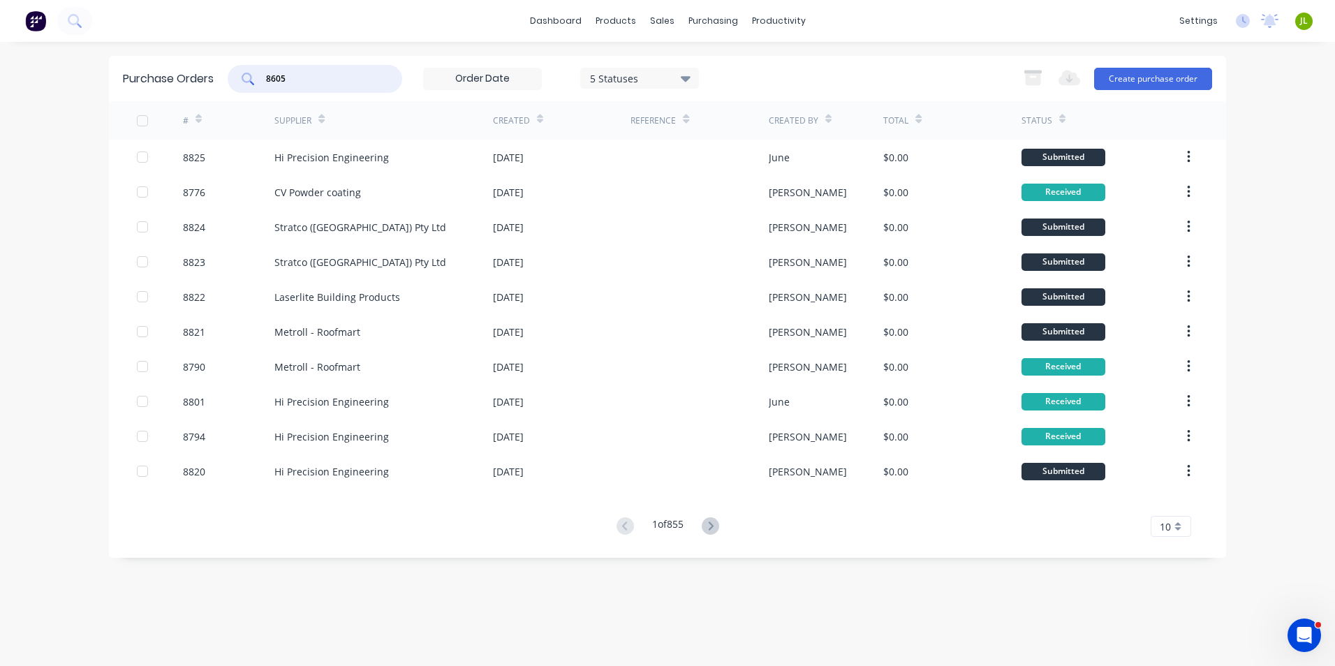
type input "8605"
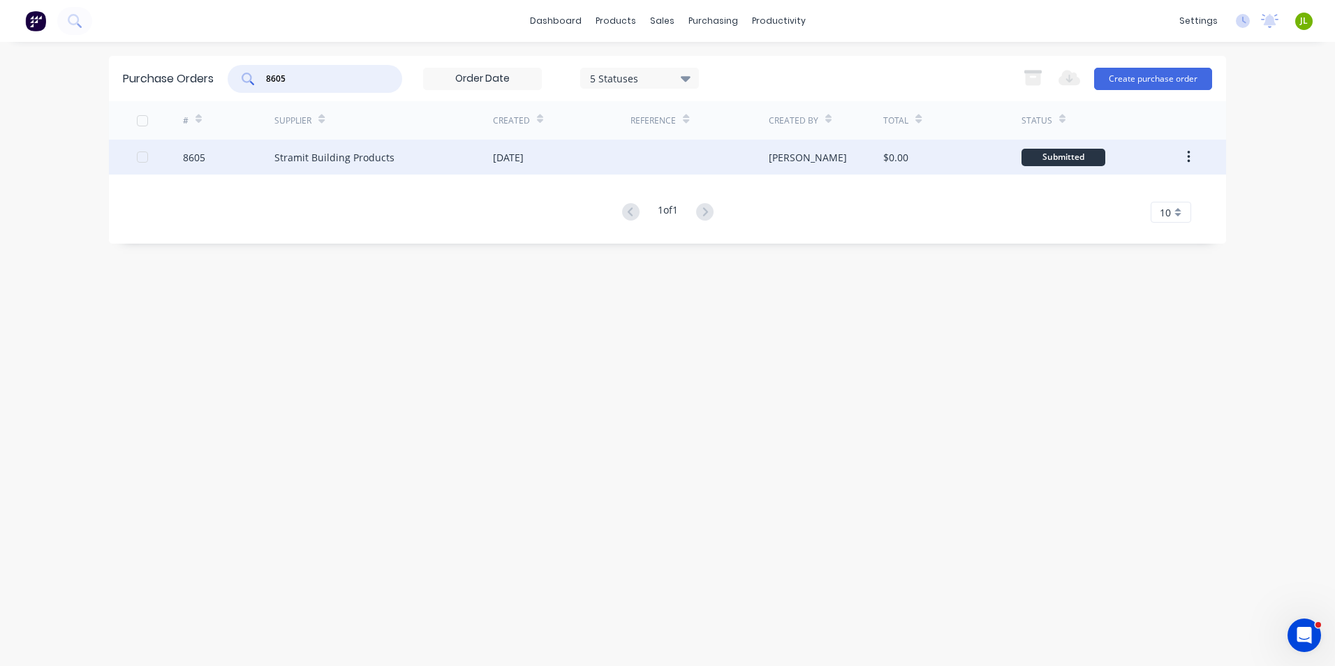
click at [408, 161] on div "Stramit Building Products" at bounding box center [384, 157] width 219 height 35
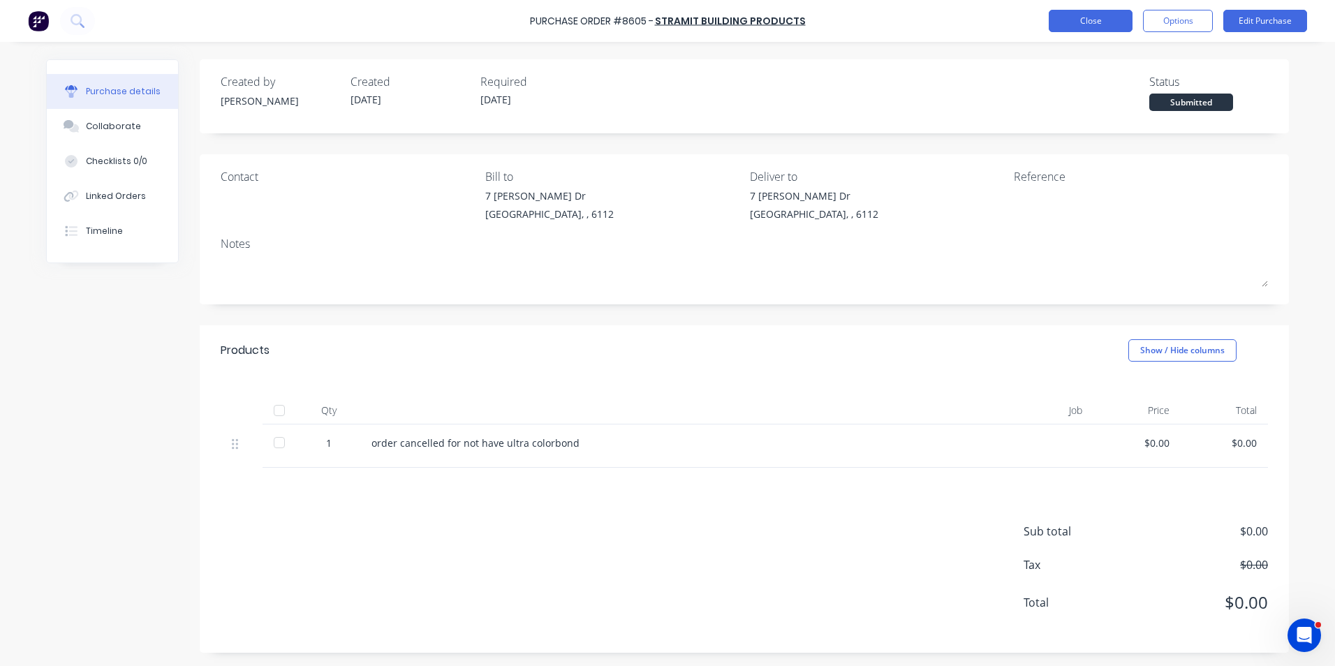
click at [1092, 22] on button "Close" at bounding box center [1091, 21] width 84 height 22
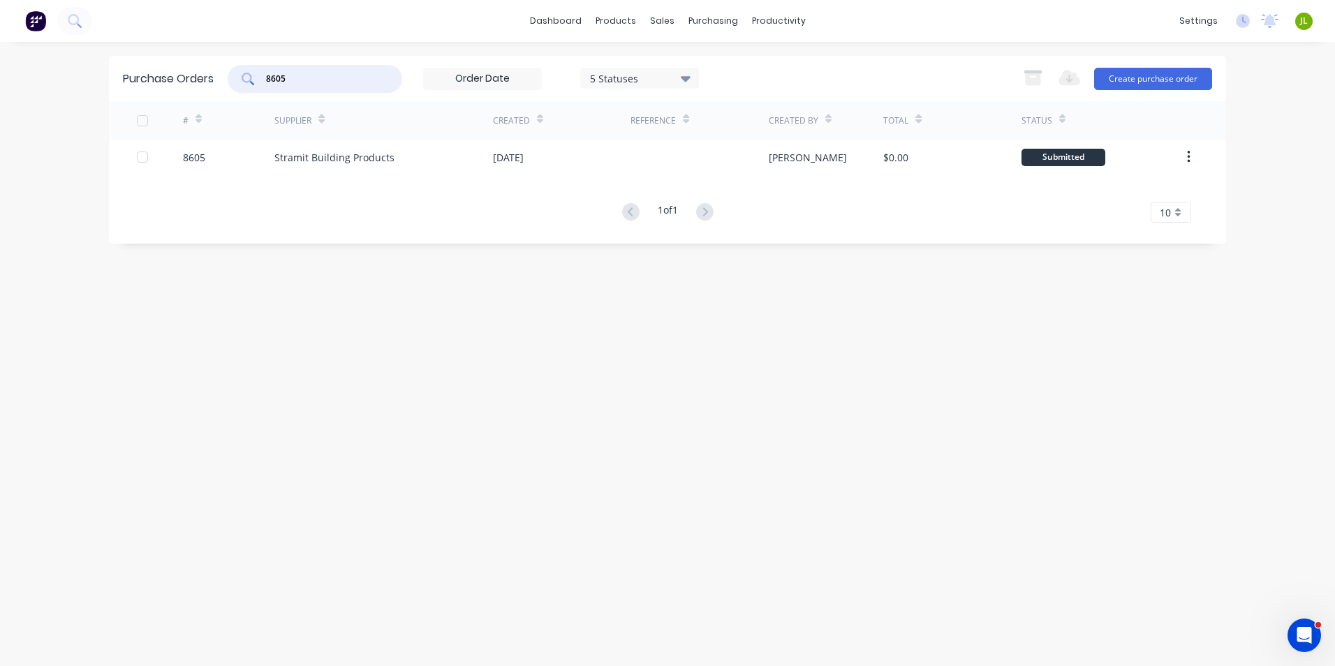
drag, startPoint x: 297, startPoint y: 75, endPoint x: 276, endPoint y: 74, distance: 21.0
click at [276, 74] on input "8605" at bounding box center [323, 79] width 116 height 14
type input "8650"
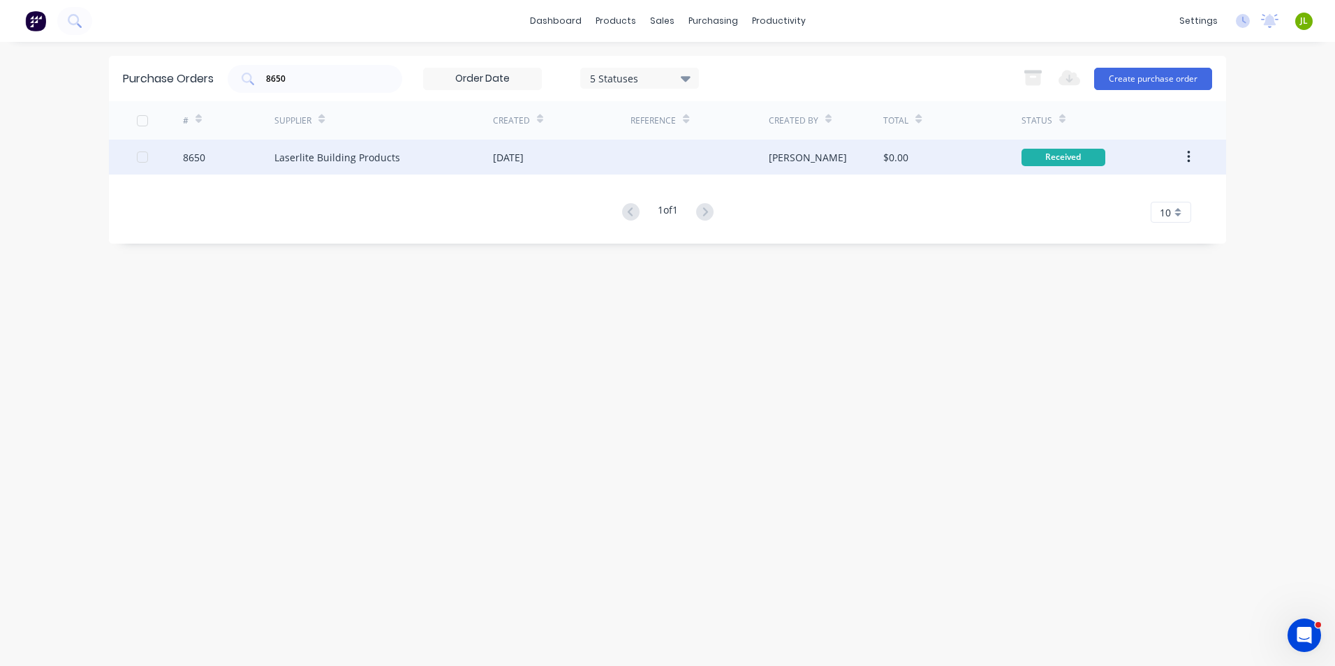
click at [430, 166] on div "Laserlite Building Products" at bounding box center [384, 157] width 219 height 35
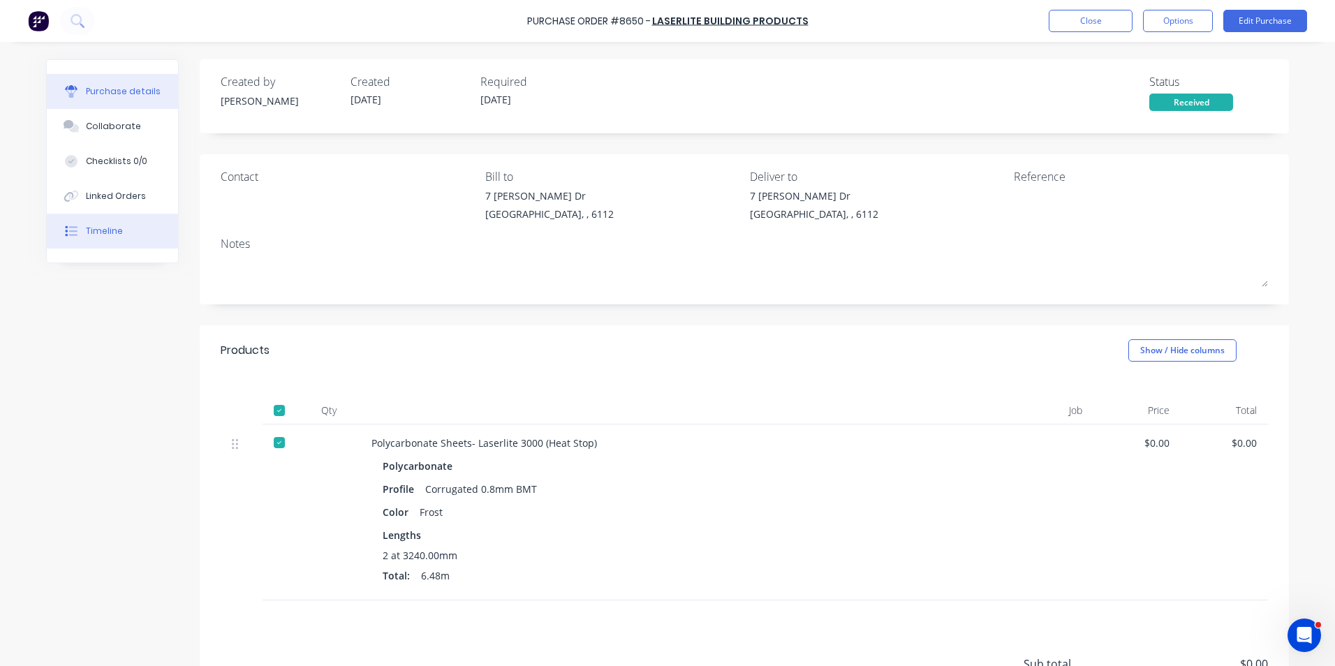
click at [127, 223] on button "Timeline" at bounding box center [112, 231] width 131 height 35
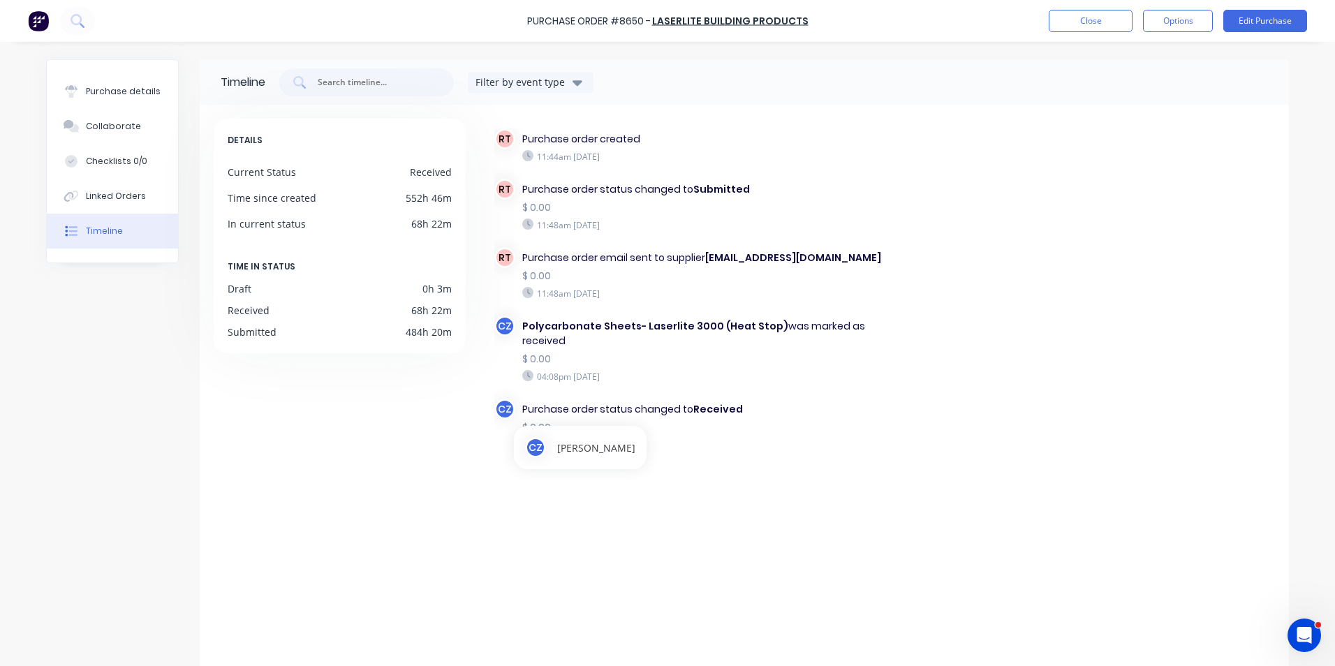
click at [431, 539] on div "DETAILS Current Status Received Time since created 552h 46m In current status 6…" at bounding box center [346, 392] width 265 height 546
click at [93, 96] on div "Purchase details" at bounding box center [123, 91] width 75 height 13
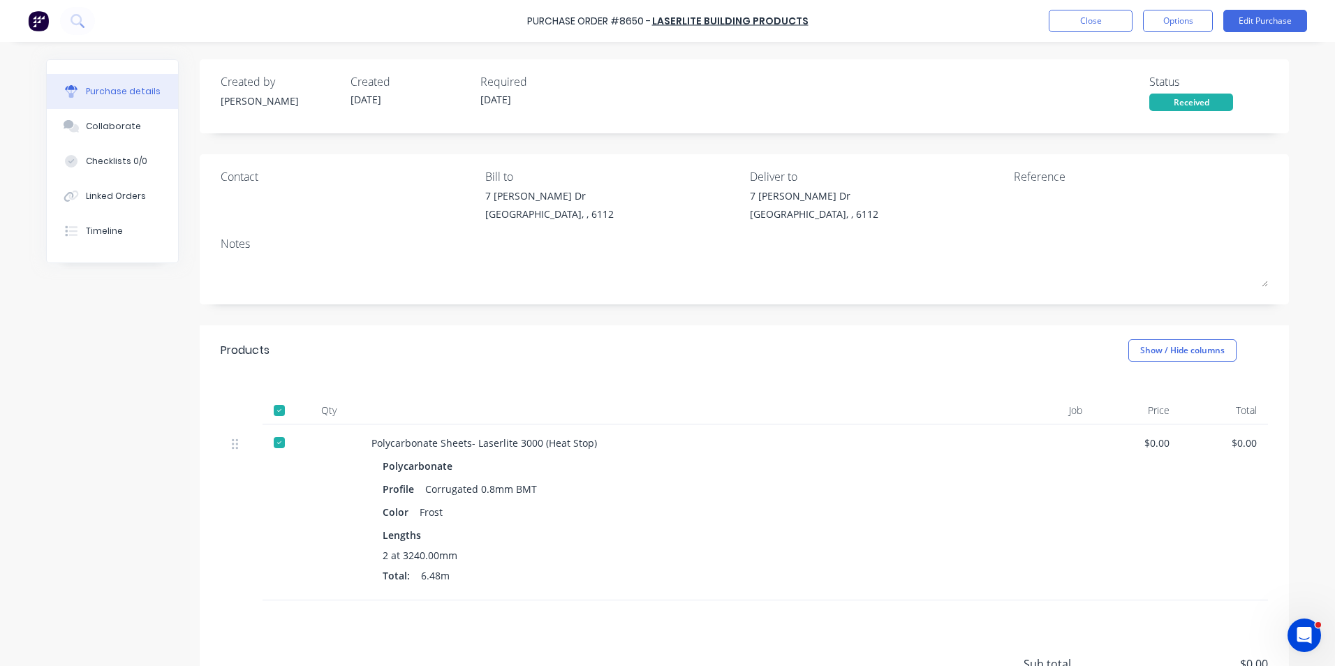
click at [672, 475] on div "Polycarbonate" at bounding box center [675, 466] width 584 height 20
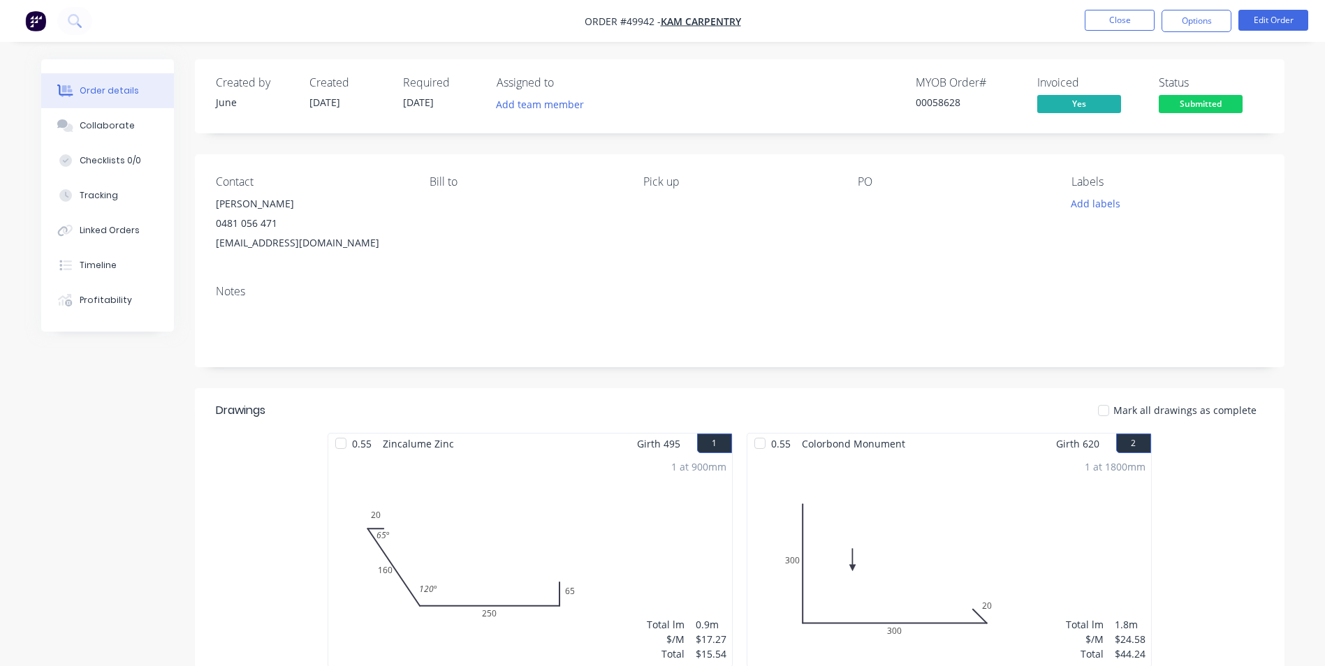
click at [944, 34] on nav "Order #49942 - Kam Carpentry Close Options Edit Order" at bounding box center [662, 21] width 1325 height 42
click at [1148, 22] on button "Close" at bounding box center [1120, 20] width 70 height 21
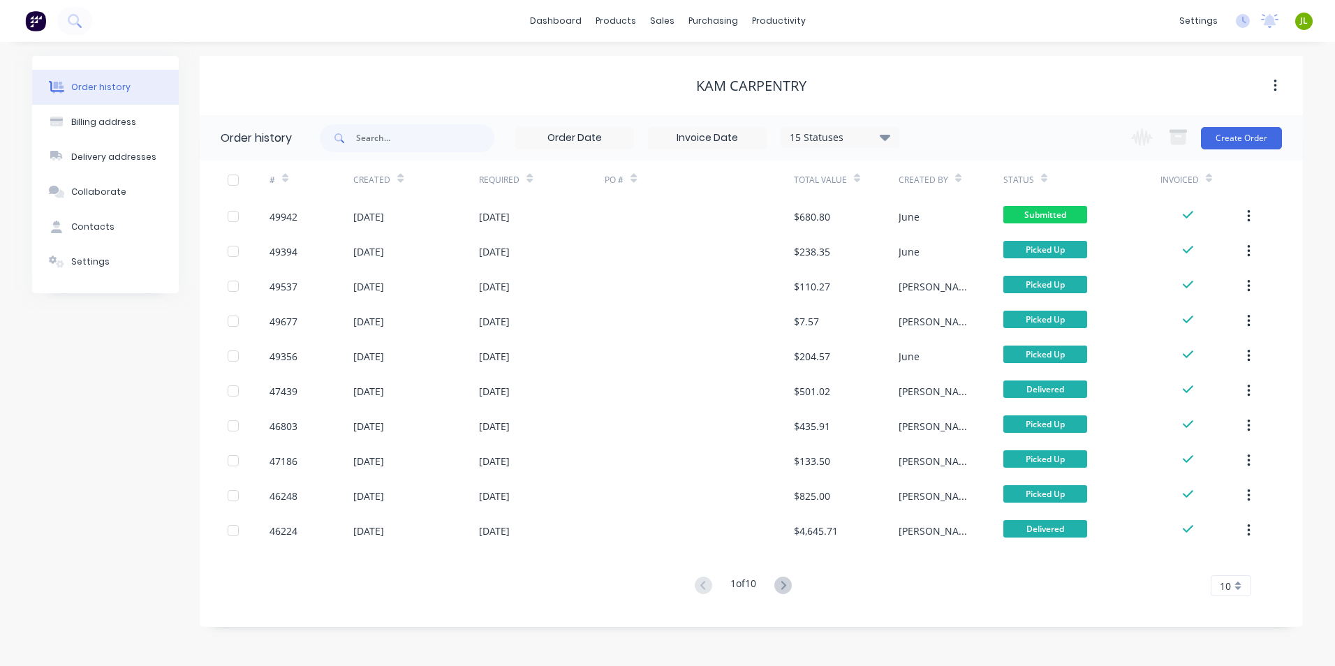
click at [605, 74] on div "Kam Carpentry" at bounding box center [752, 85] width 1104 height 25
click at [660, 55] on link "Sales Orders" at bounding box center [735, 66] width 185 height 28
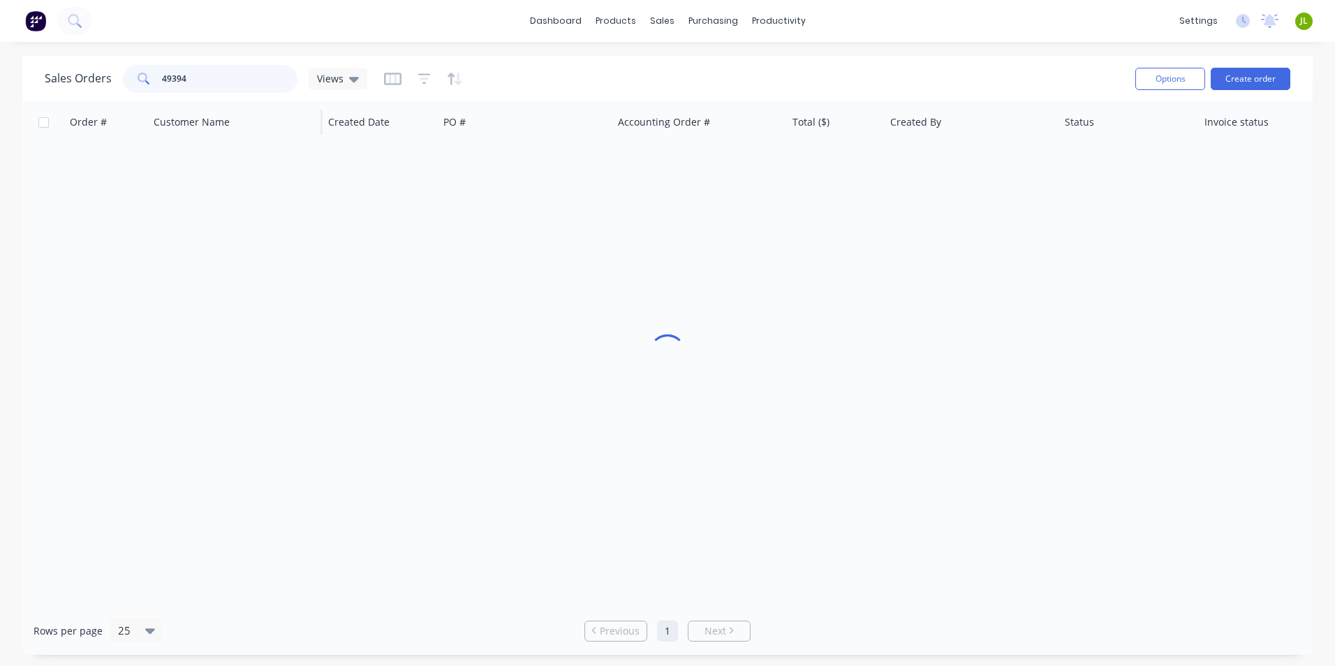
drag, startPoint x: 263, startPoint y: 65, endPoint x: 157, endPoint y: 105, distance: 113.6
click at [157, 105] on div "Sales Orders 49394 Views Options Create order Order # Customer Name Created Dat…" at bounding box center [667, 355] width 1291 height 599
